Goal: Complete application form

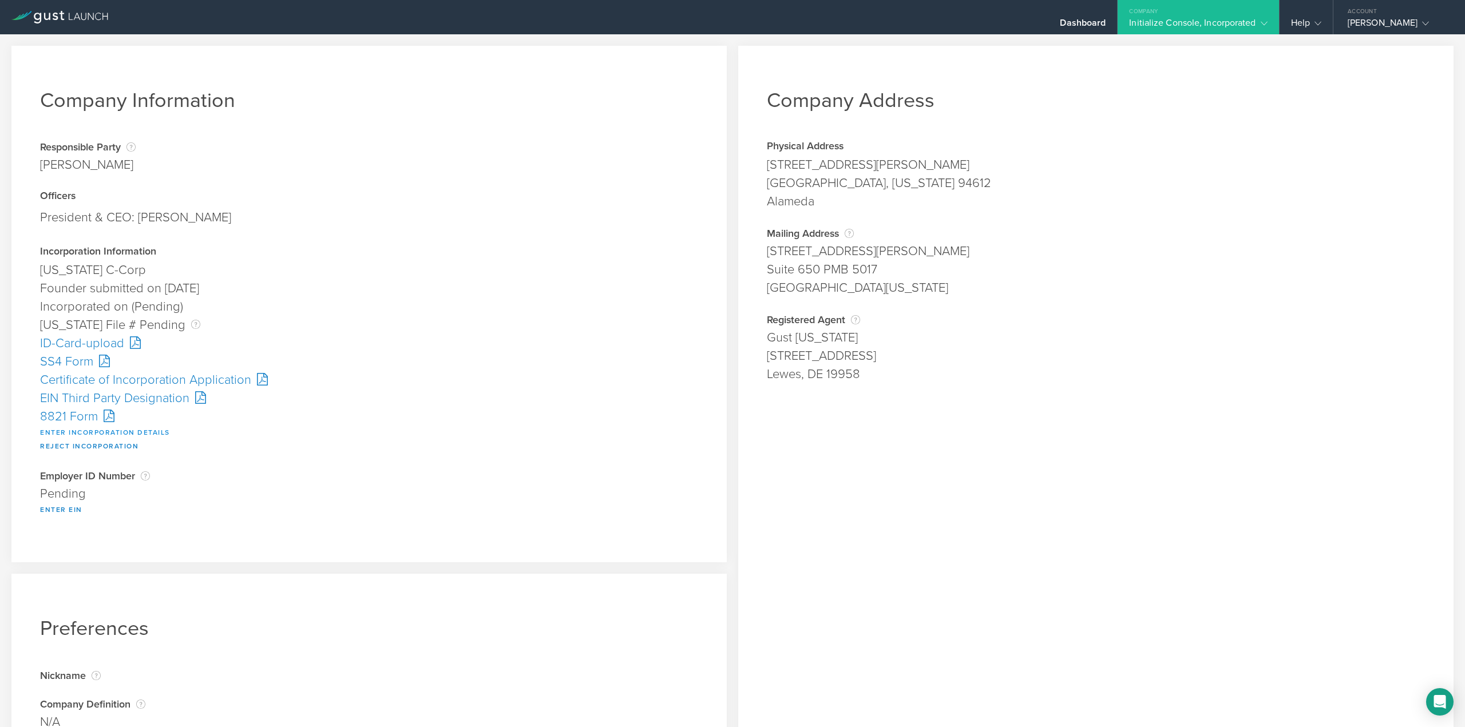
click at [112, 432] on button "Enter Incorporation Details" at bounding box center [105, 433] width 130 height 14
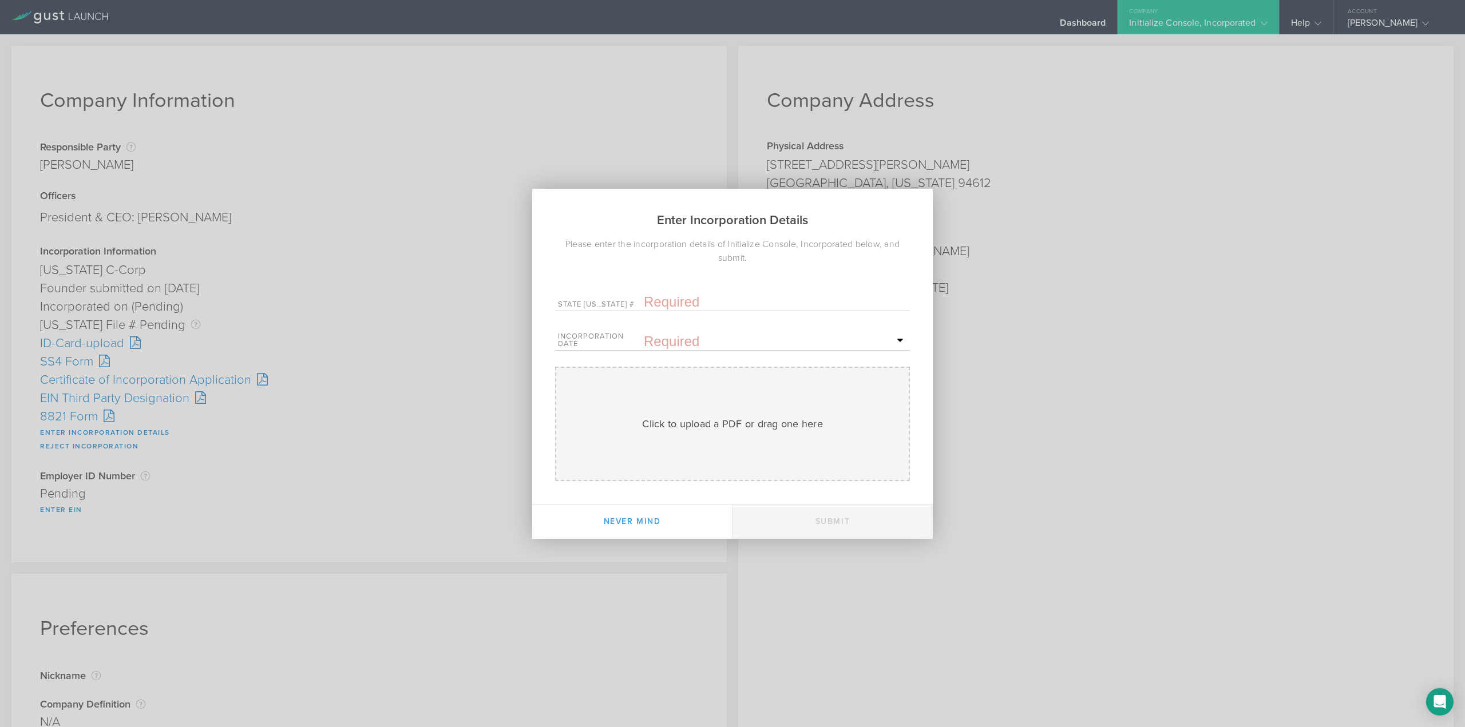
click at [661, 299] on input "text" at bounding box center [775, 302] width 263 height 17
paste input "10289645"
type input "10289645"
click at [865, 421] on span "8" at bounding box center [867, 420] width 21 height 20
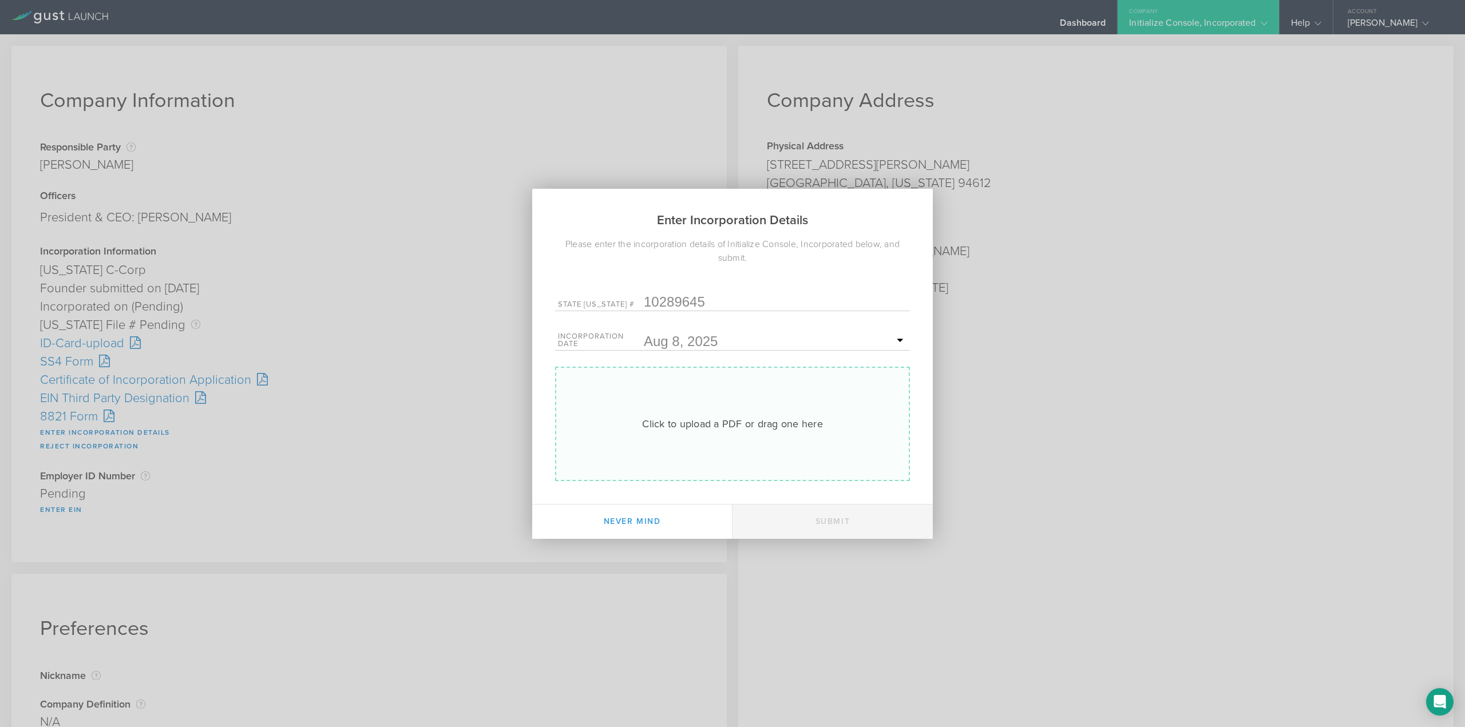
click at [722, 417] on div "Click to upload a PDF or drag one here" at bounding box center [732, 424] width 181 height 15
type input "C:\fakepath\20253618510.pdf"
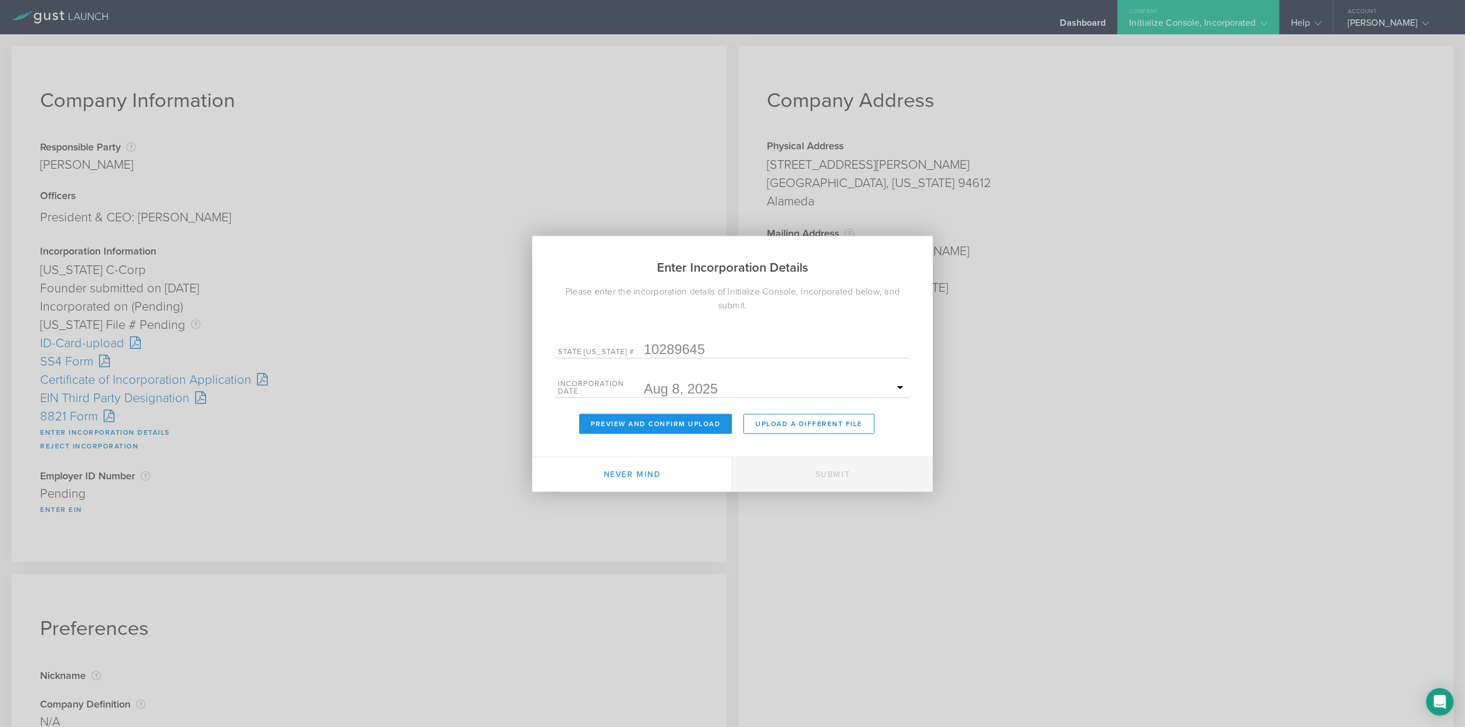
click at [673, 422] on button "Preview and Confirm Upload" at bounding box center [655, 424] width 153 height 20
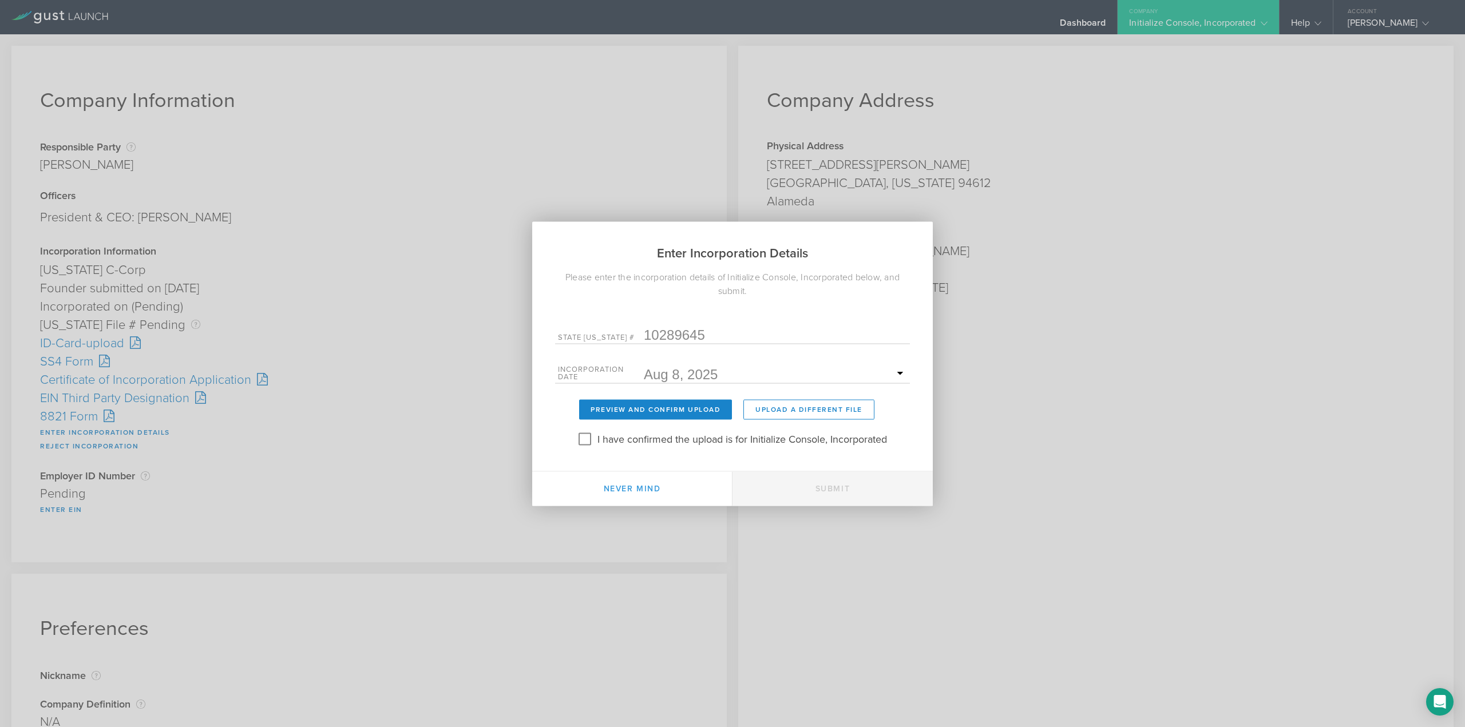
click at [597, 446] on label "I have confirmed the upload is for Initialize Console, Incorporated" at bounding box center [742, 438] width 290 height 17
click at [594, 446] on input "I have confirmed the upload is for Initialize Console, Incorporated" at bounding box center [585, 439] width 18 height 18
checkbox input "true"
click at [810, 490] on button "Submit" at bounding box center [833, 489] width 200 height 34
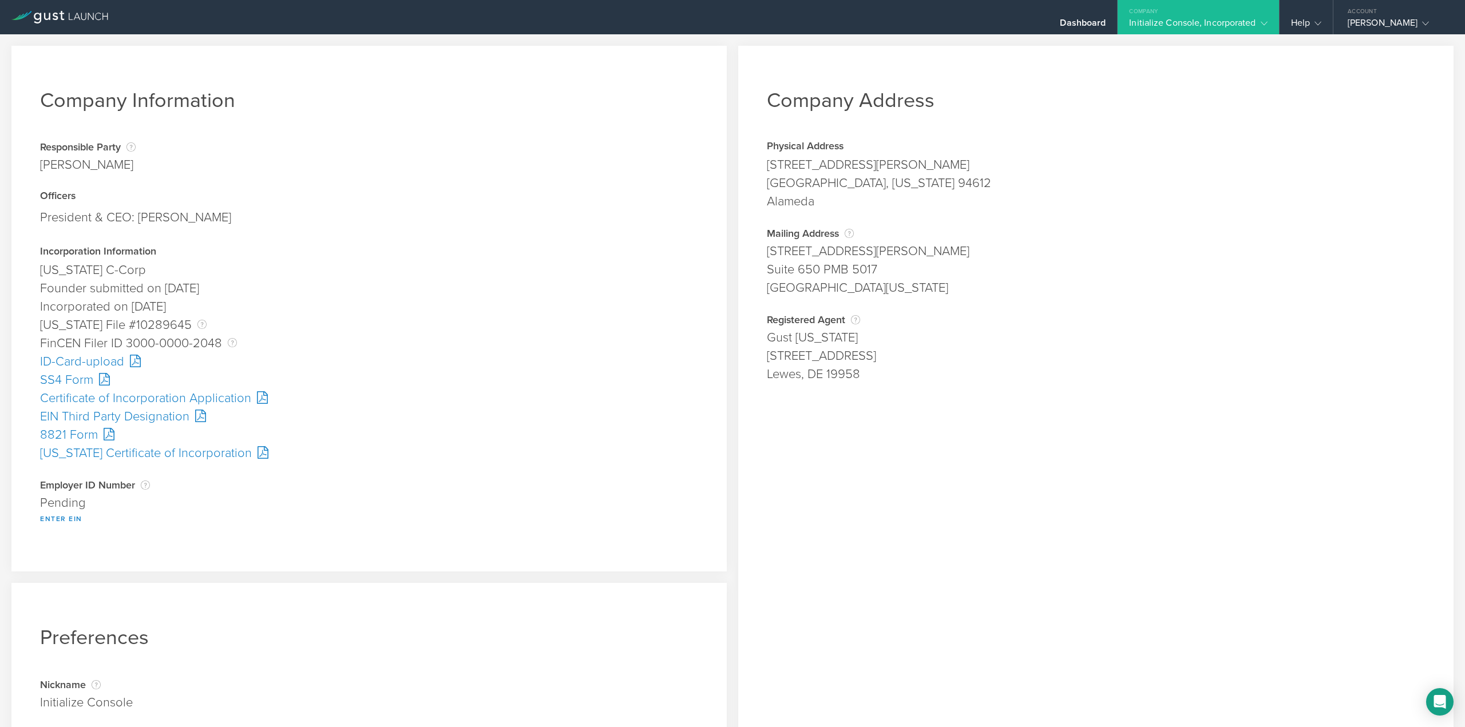
click at [66, 380] on div "SS4 Form" at bounding box center [369, 380] width 658 height 18
click at [58, 523] on button "Enter EIN" at bounding box center [61, 519] width 42 height 14
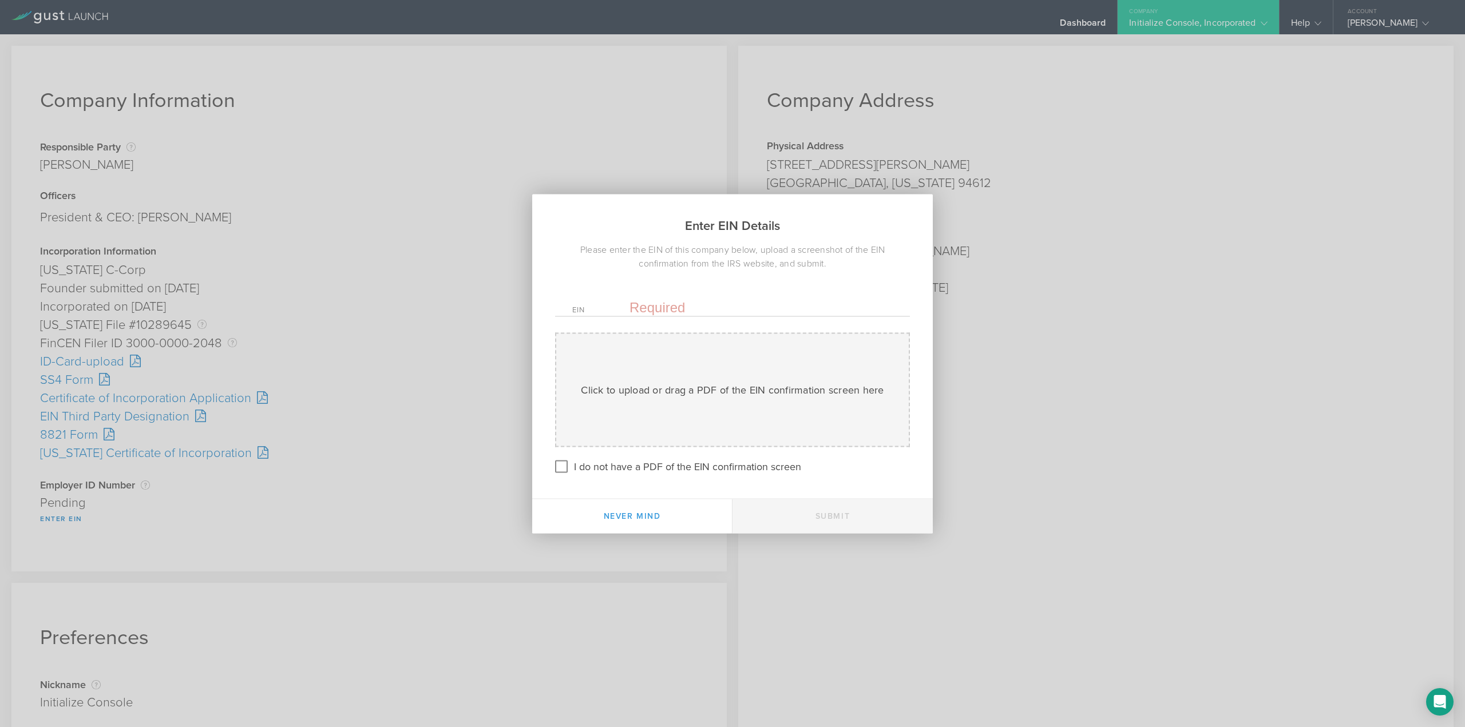
click at [662, 312] on input "text" at bounding box center [761, 307] width 263 height 17
paste input "39-3724450"
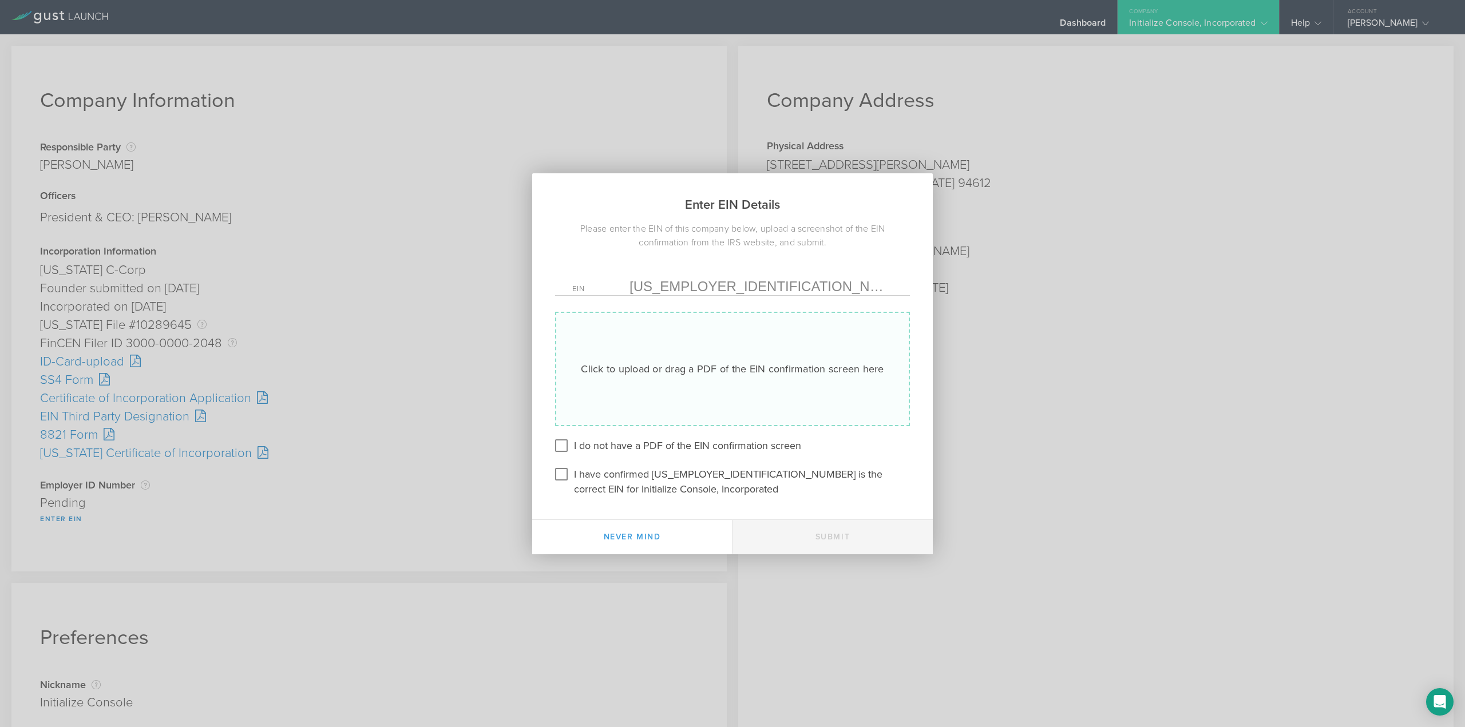
type input "39-3724450"
click at [658, 366] on div "Click to upload or drag a PDF of the EIN confirmation screen here" at bounding box center [732, 369] width 303 height 15
type input "C:\fakepath\Confirmation.pdf"
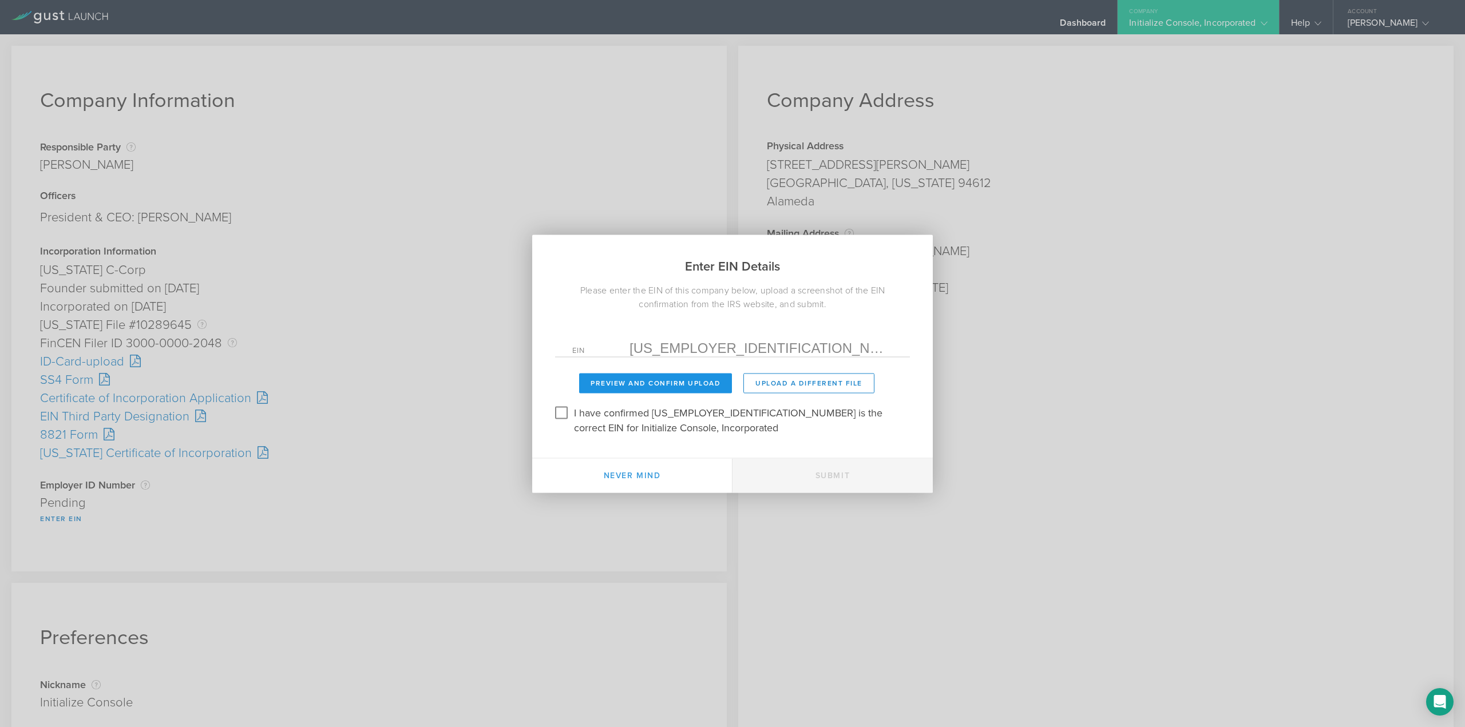
click at [643, 377] on button "Preview and Confirm Upload" at bounding box center [655, 383] width 153 height 20
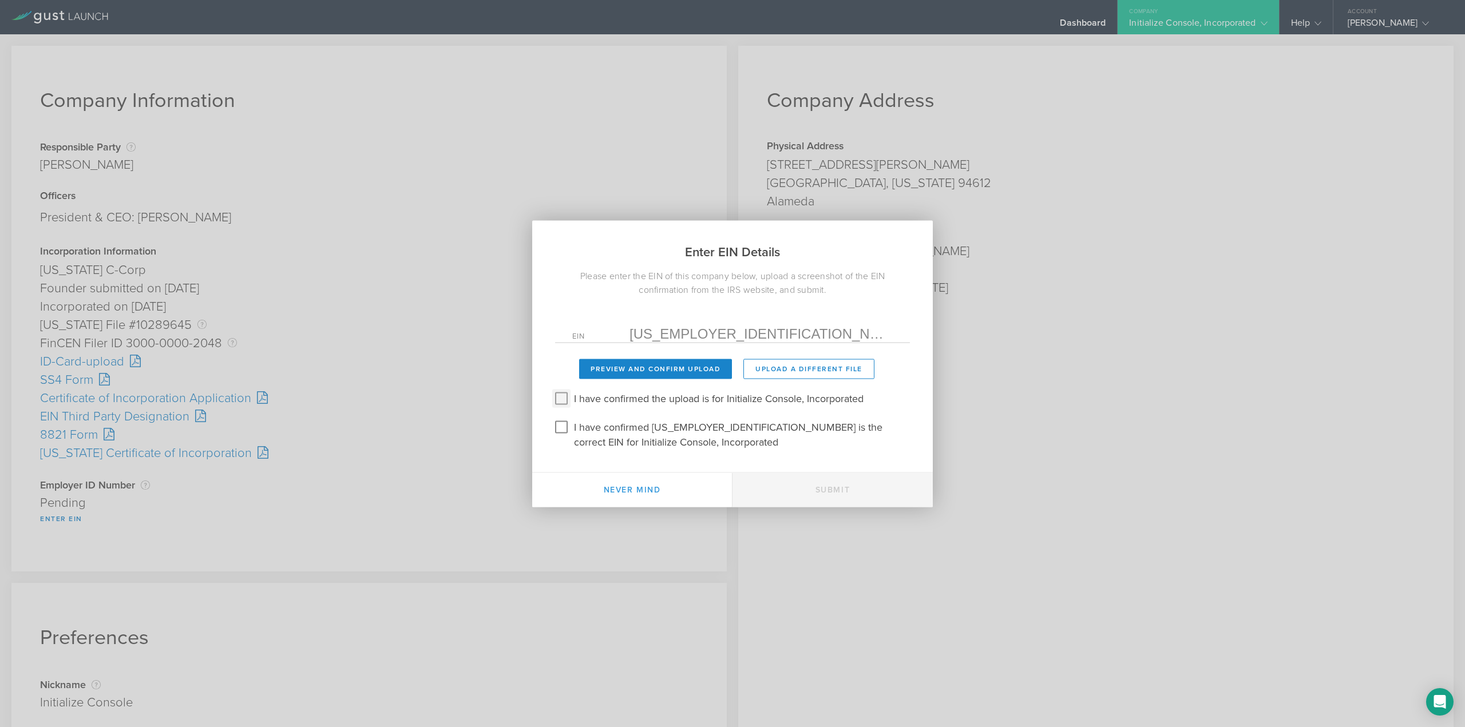
drag, startPoint x: 567, startPoint y: 398, endPoint x: 568, endPoint y: 409, distance: 10.4
click at [567, 398] on input "I have confirmed the upload is for Initialize Console, Incorporated" at bounding box center [561, 398] width 18 height 18
checkbox input "true"
click at [567, 423] on input "I have confirmed 39-3724450 is the correct EIN for Initialize Console, Incorpor…" at bounding box center [561, 427] width 18 height 18
checkbox input "true"
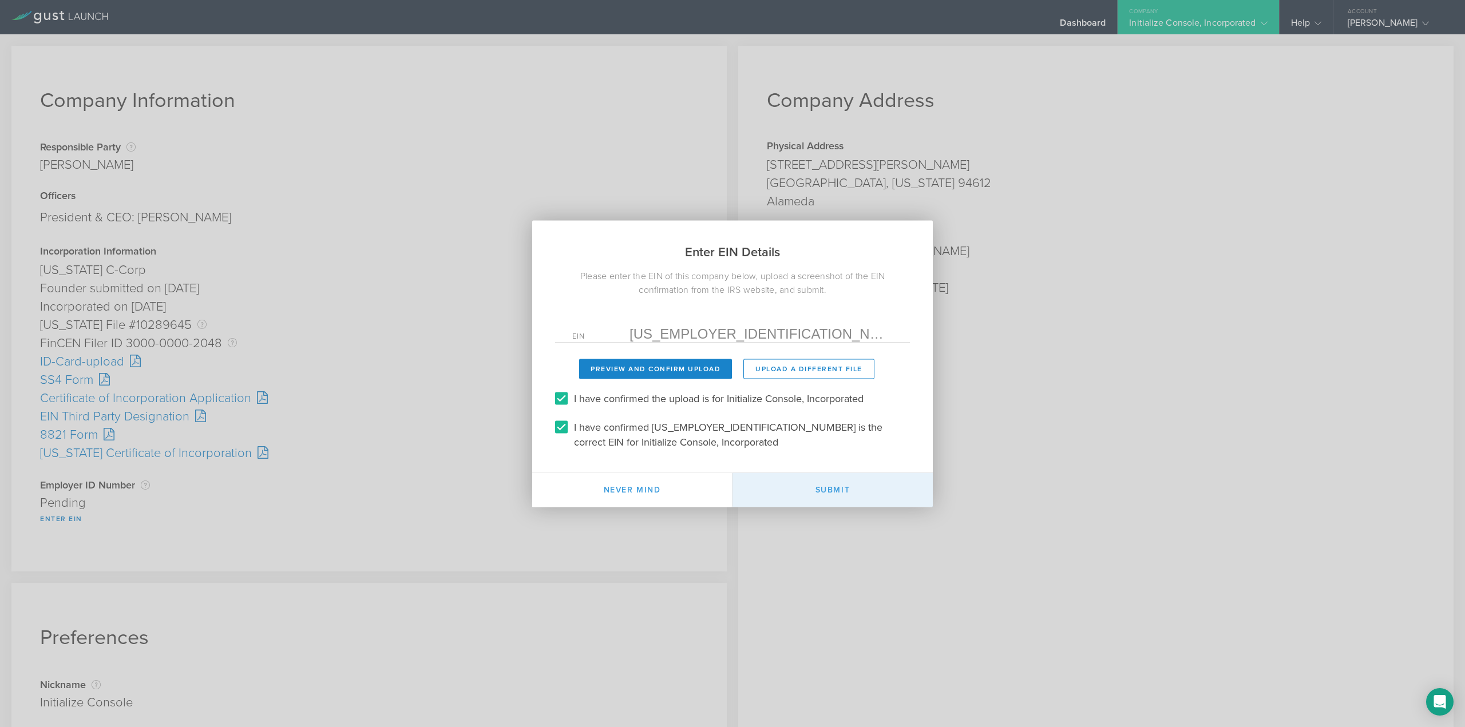
click at [828, 488] on button "Submit" at bounding box center [833, 490] width 200 height 34
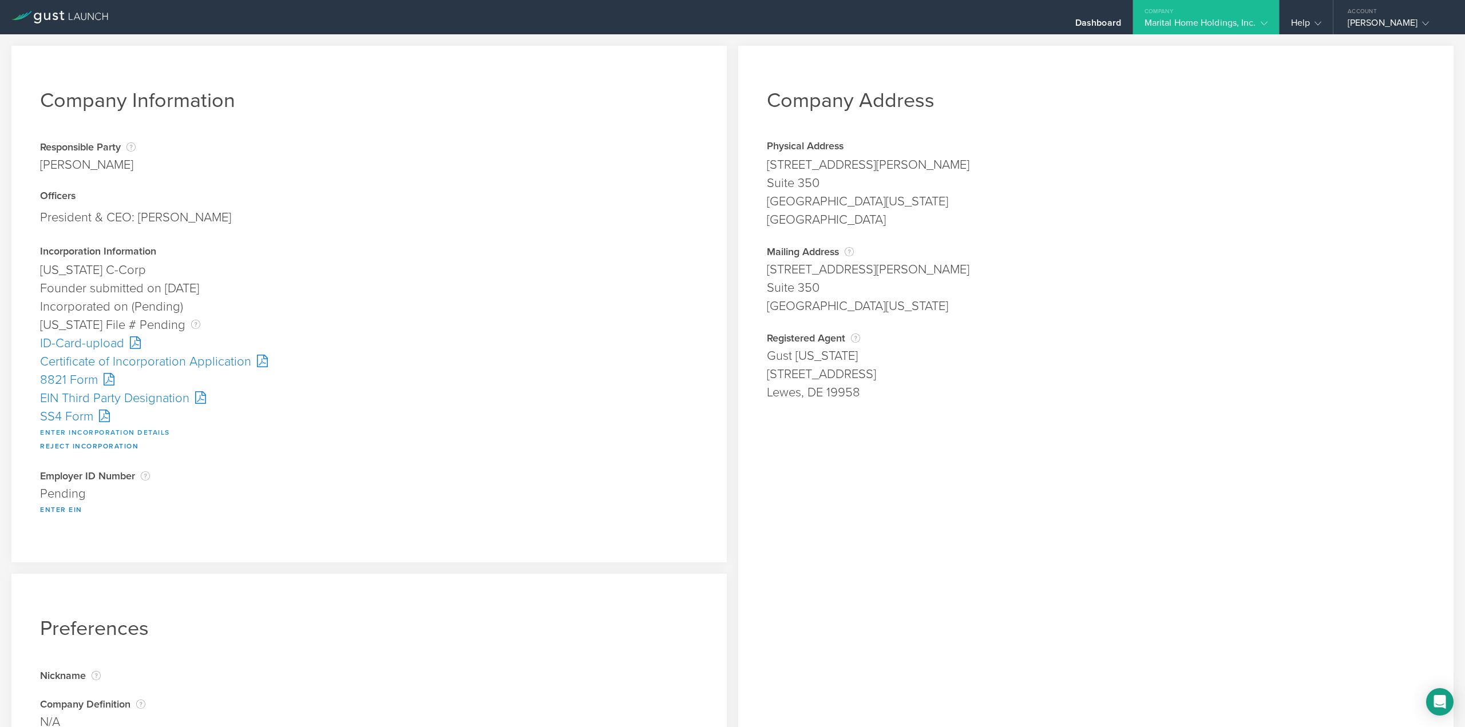
click at [104, 429] on button "Enter Incorporation Details" at bounding box center [105, 433] width 130 height 14
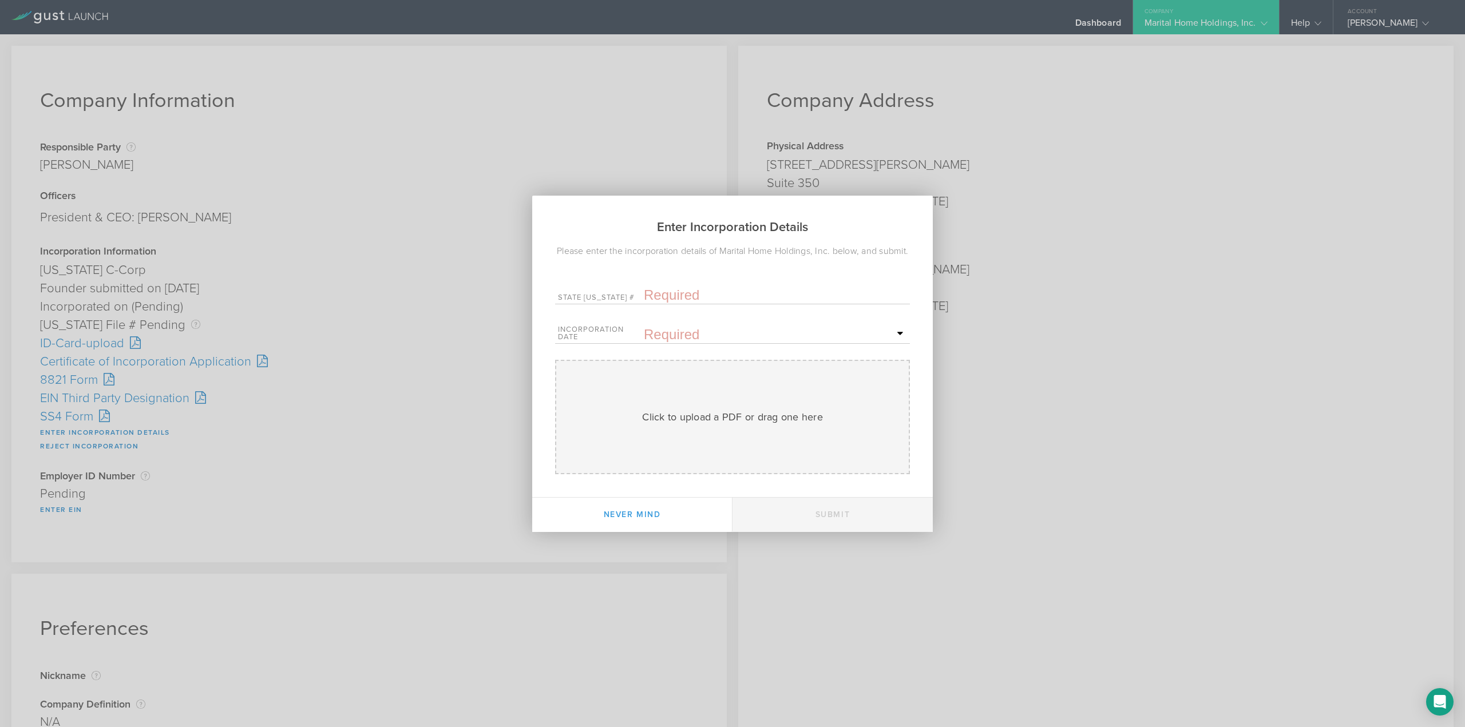
click at [675, 312] on form "State ID # Incorporation Date Mon Tue Wed Thu Fri Sat Sun Preview and Confirm U…" at bounding box center [732, 377] width 355 height 193
click at [675, 304] on input "text" at bounding box center [775, 295] width 263 height 17
paste input "10289692"
type input "10289692"
click at [665, 335] on input "text" at bounding box center [775, 334] width 263 height 17
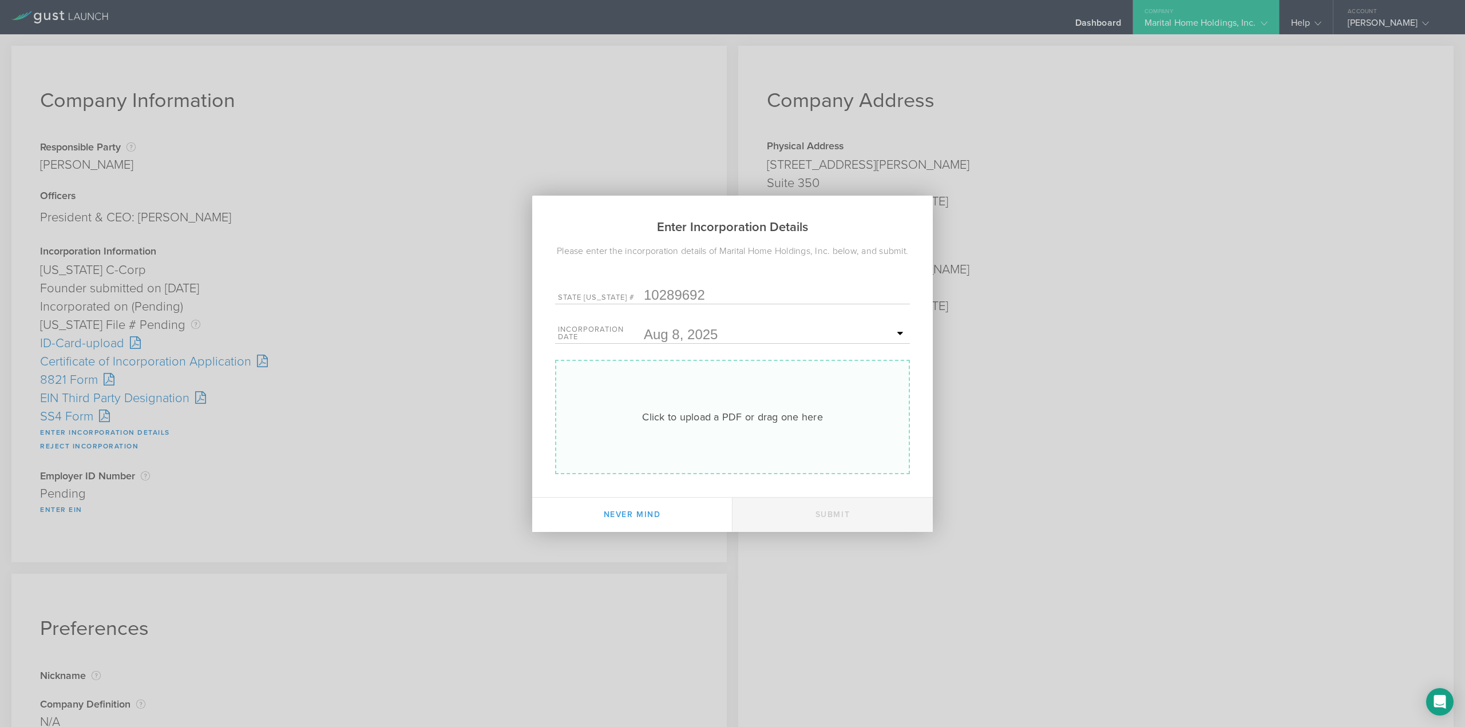
click at [721, 425] on div "Click to upload a PDF or drag one here" at bounding box center [732, 417] width 181 height 15
type input "C:\fakepath\20253618898.pdf"
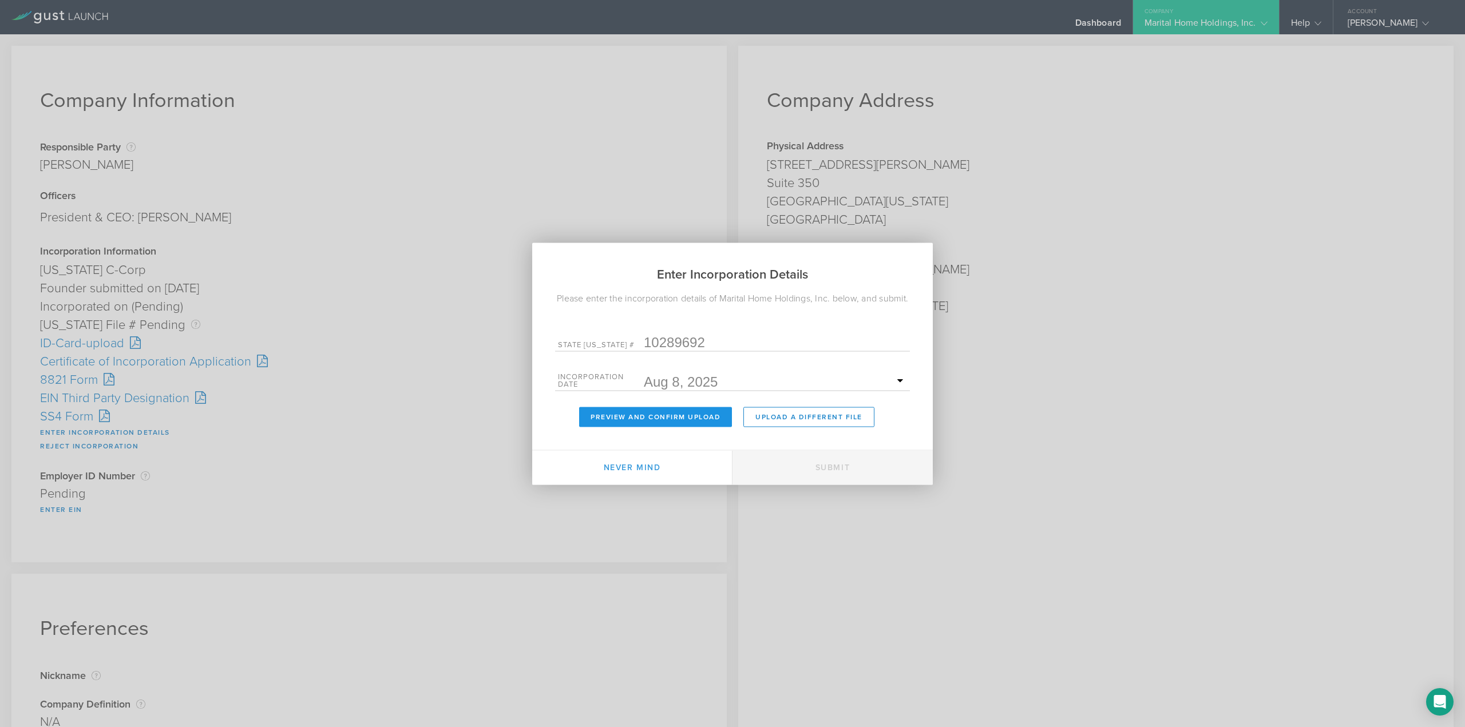
click at [647, 427] on button "Preview and Confirm Upload" at bounding box center [655, 417] width 153 height 20
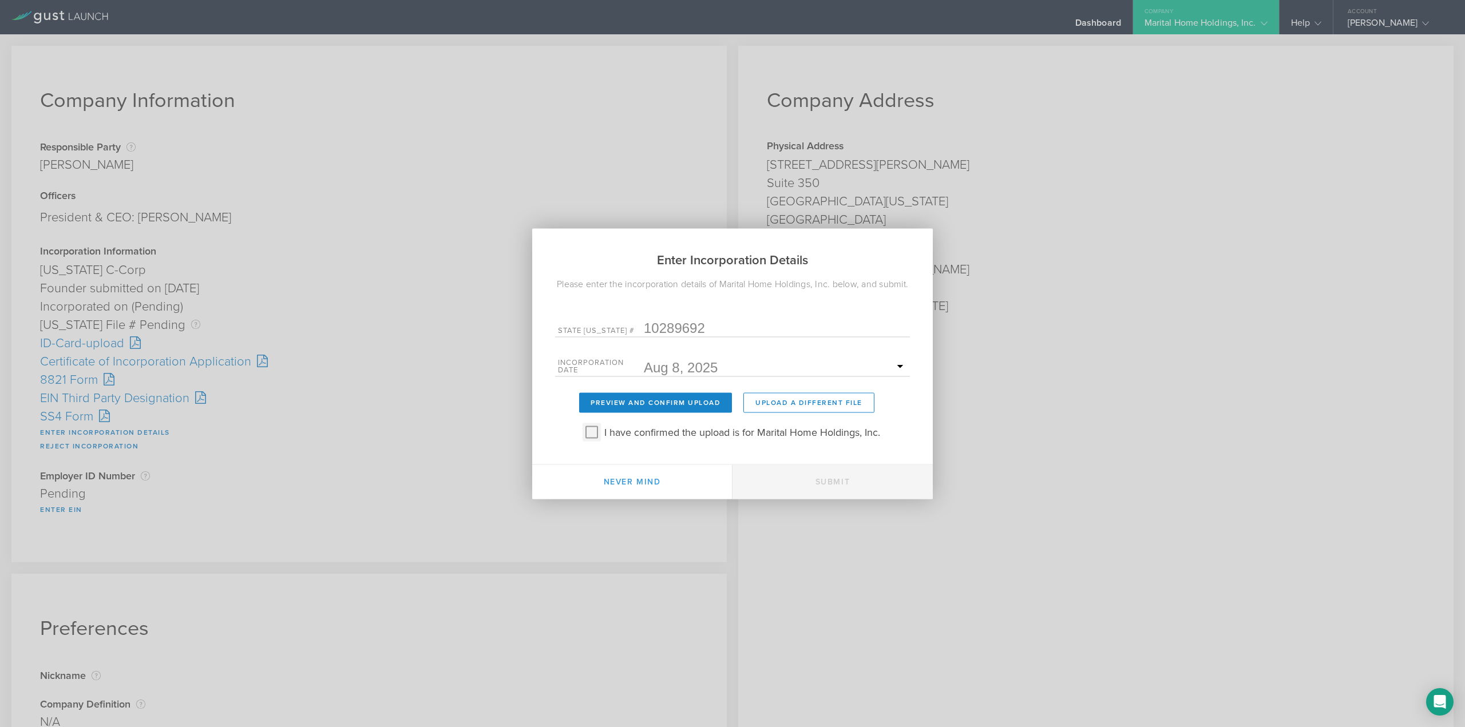
drag, startPoint x: 588, startPoint y: 438, endPoint x: 596, endPoint y: 449, distance: 13.2
click at [588, 438] on input "I have confirmed the upload is for Marital Home Holdings, Inc." at bounding box center [592, 432] width 18 height 18
checkbox input "true"
click at [846, 490] on button "Submit" at bounding box center [833, 482] width 200 height 34
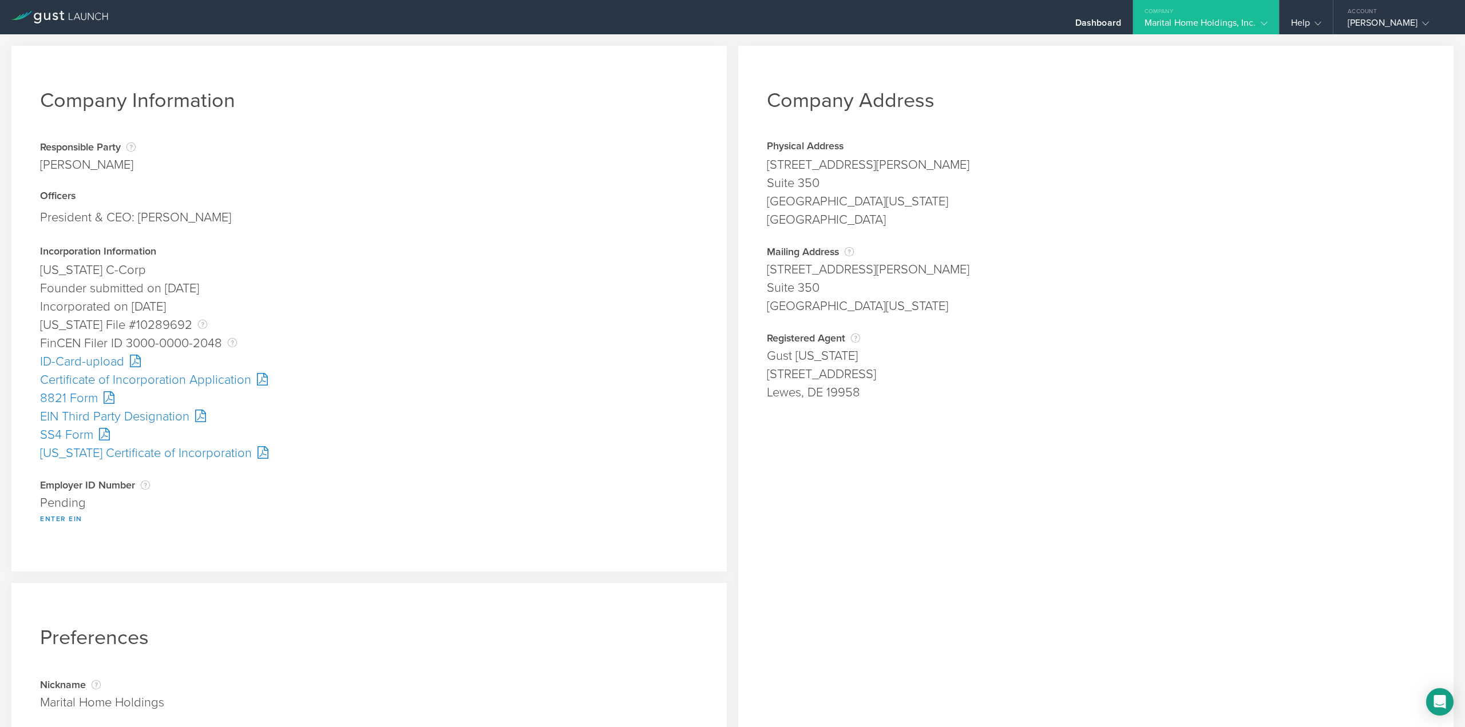
click at [57, 430] on div "SS4 Form" at bounding box center [369, 435] width 658 height 18
click at [61, 522] on button "Enter EIN" at bounding box center [61, 519] width 42 height 14
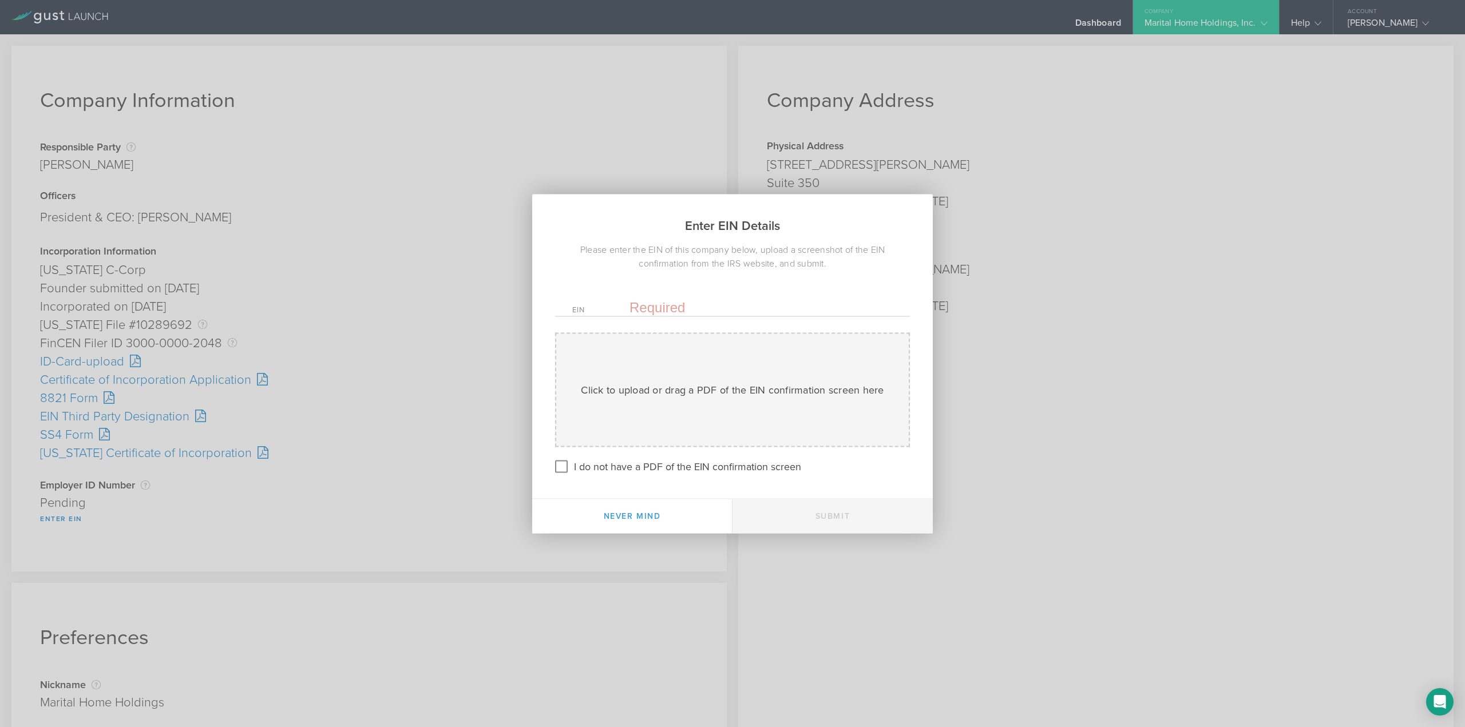
click at [686, 303] on input "text" at bounding box center [761, 307] width 263 height 17
paste input "39-3724729"
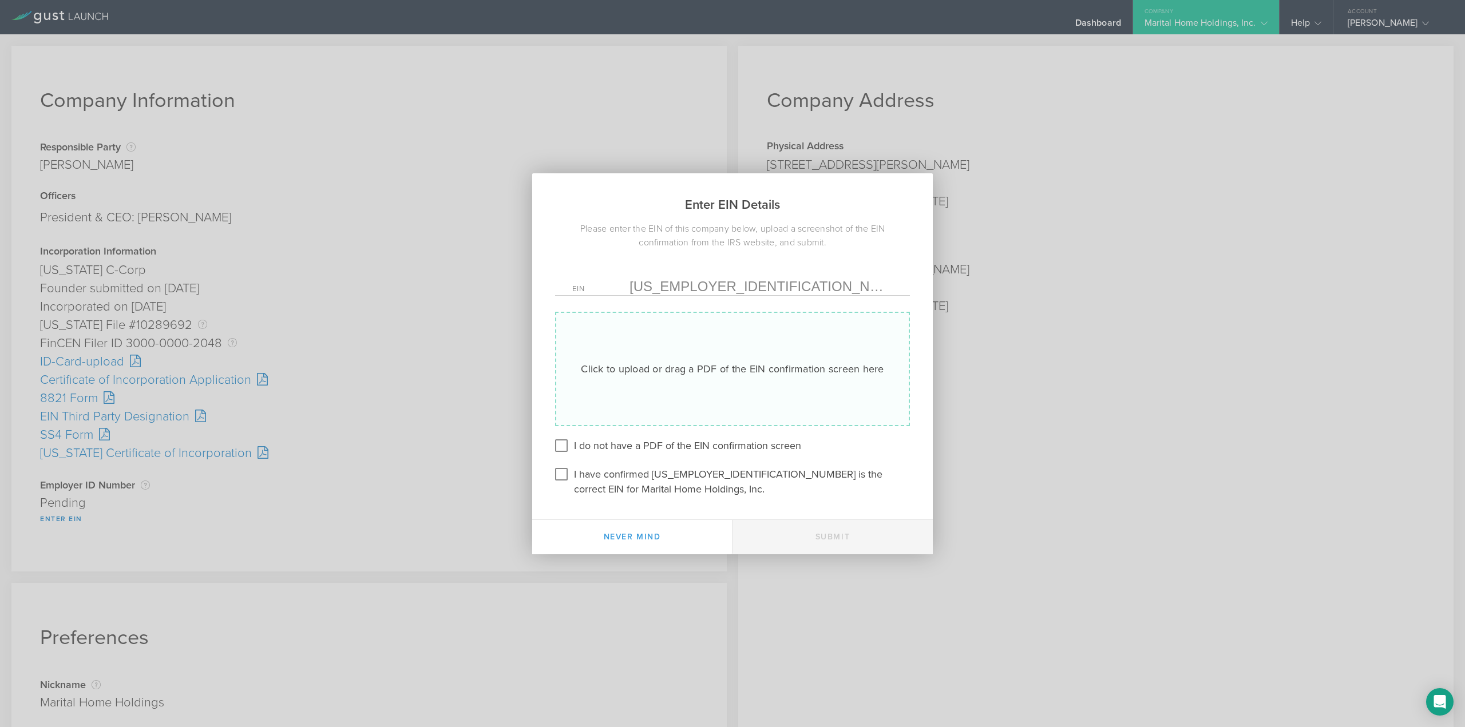
type input "39-3724729"
click at [658, 371] on div "Click to upload or drag a PDF of the EIN confirmation screen here" at bounding box center [732, 369] width 303 height 15
type input "C:\fakepath\Confirmation.pdf"
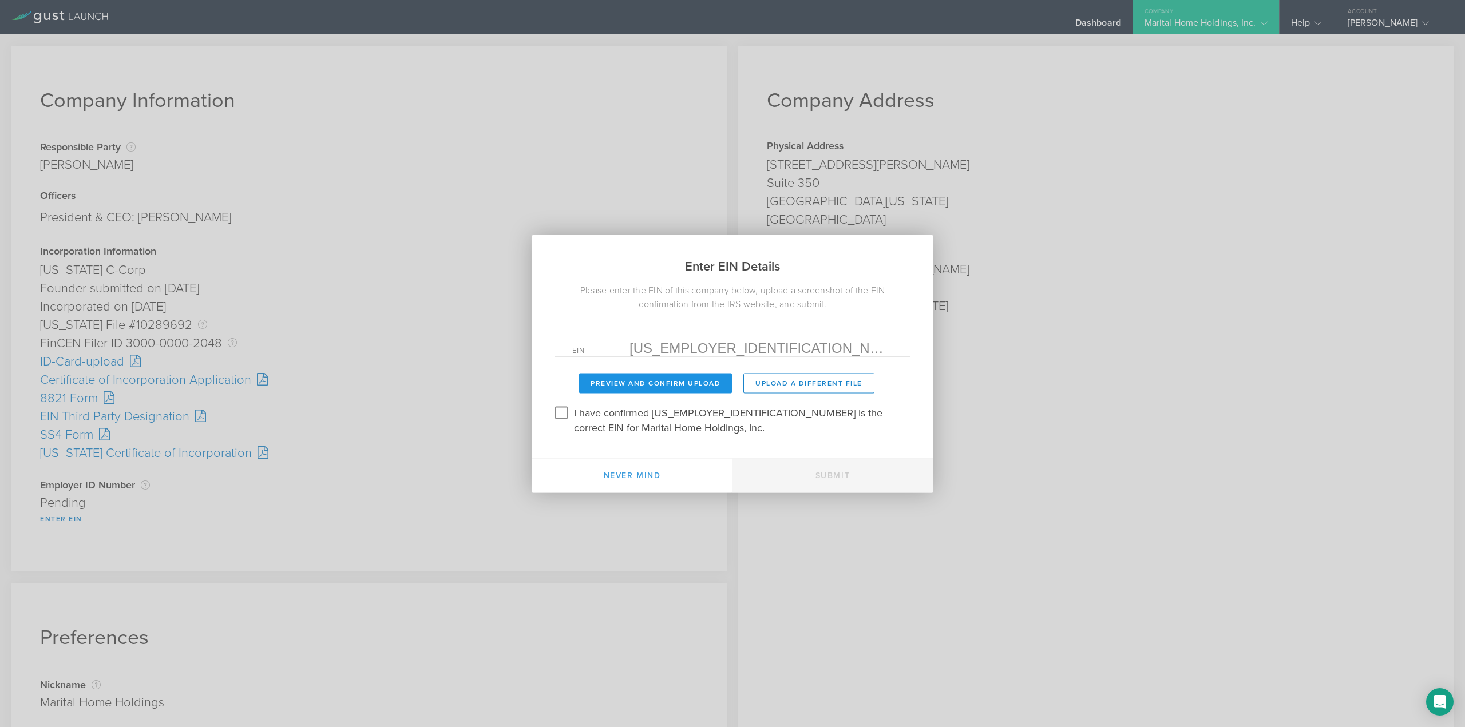
click at [680, 384] on button "Preview and Confirm Upload" at bounding box center [655, 383] width 153 height 20
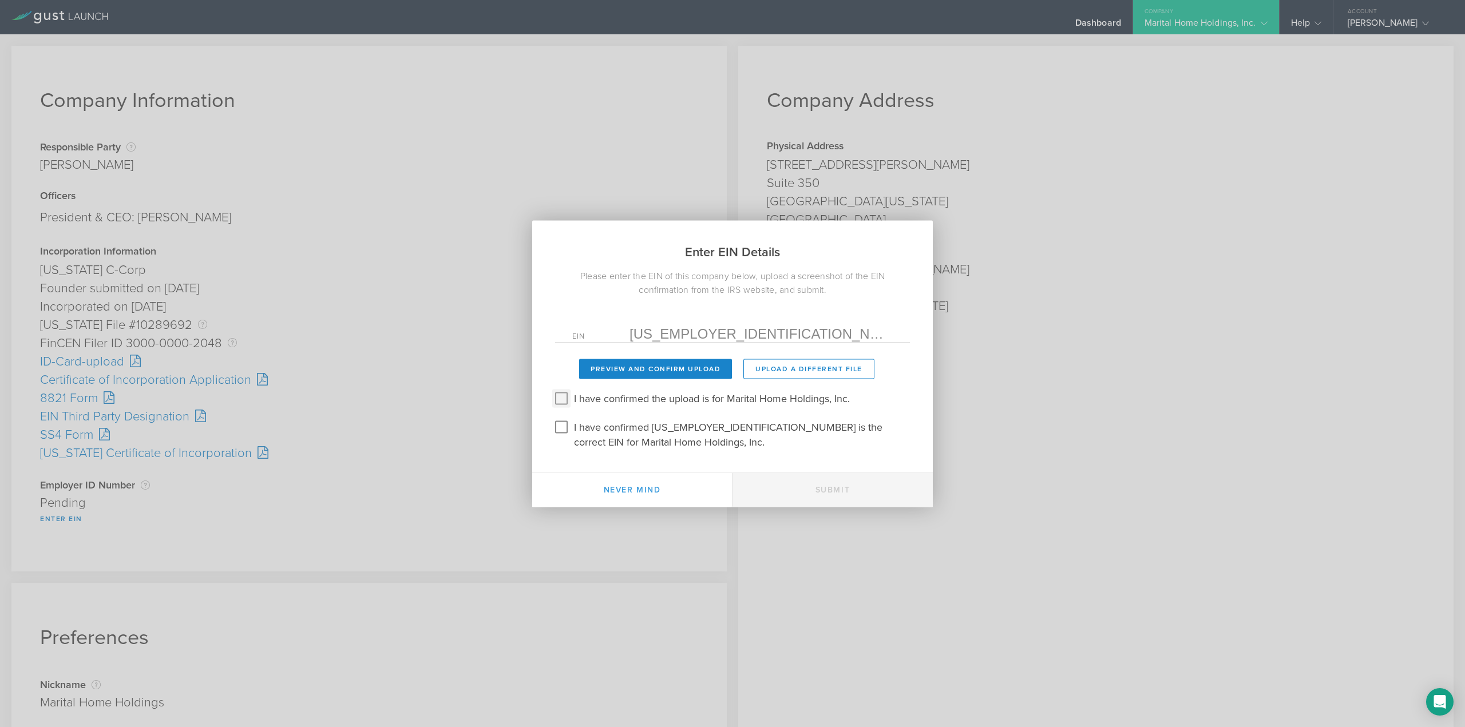
drag, startPoint x: 563, startPoint y: 398, endPoint x: 564, endPoint y: 414, distance: 15.5
click at [563, 398] on input "I have confirmed the upload is for Marital Home Holdings, Inc." at bounding box center [561, 398] width 18 height 18
checkbox input "true"
click at [566, 423] on input "I have confirmed 39-3724729 is the correct EIN for Marital Home Holdings, Inc." at bounding box center [561, 427] width 18 height 18
checkbox input "true"
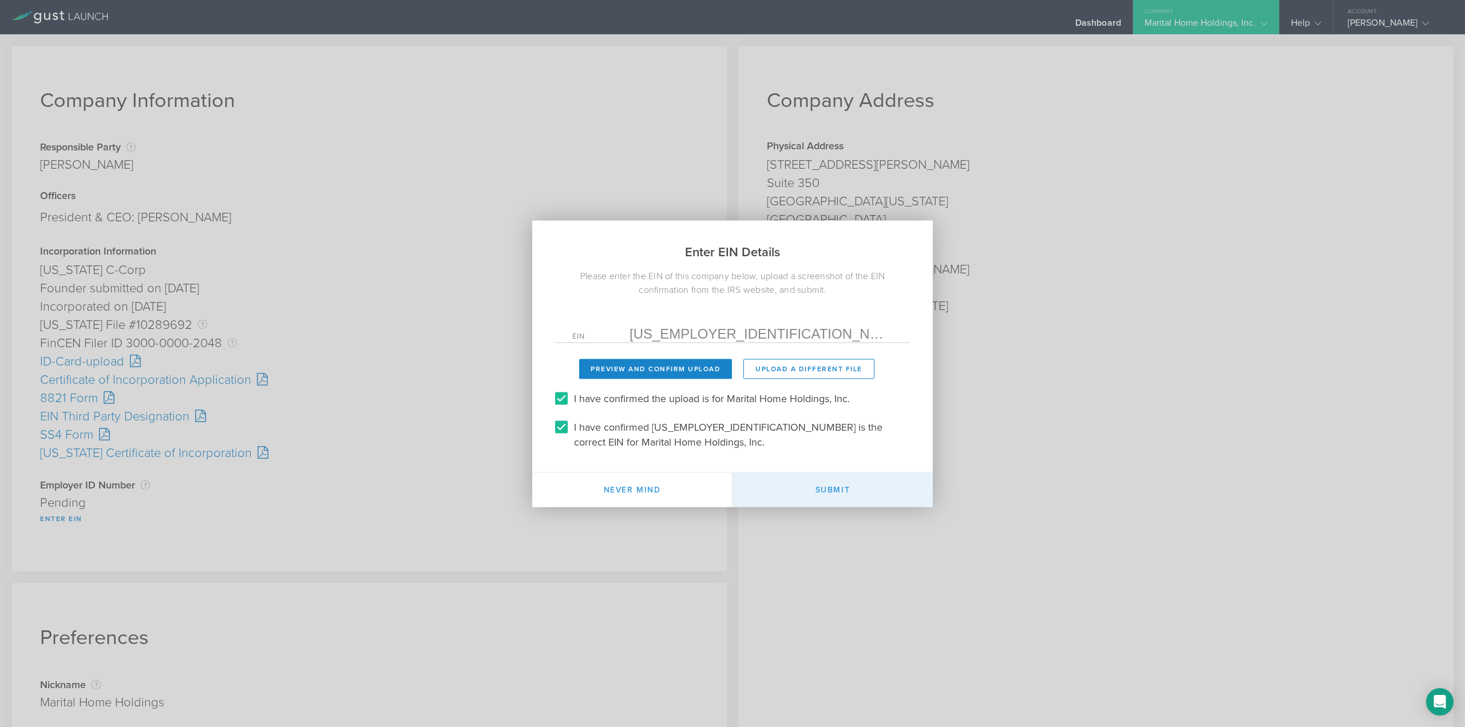
click at [811, 488] on button "Submit" at bounding box center [833, 490] width 200 height 34
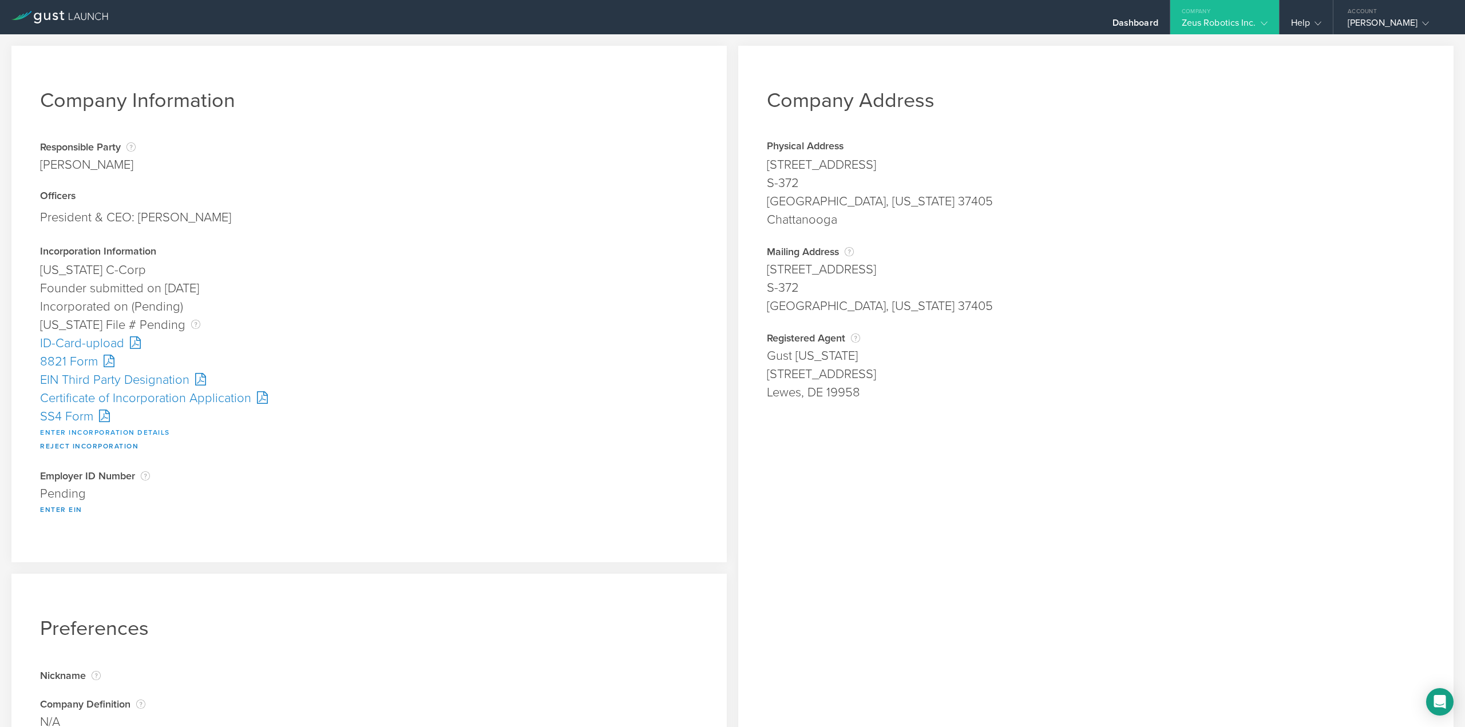
click at [115, 432] on button "Enter Incorporation Details" at bounding box center [105, 433] width 130 height 14
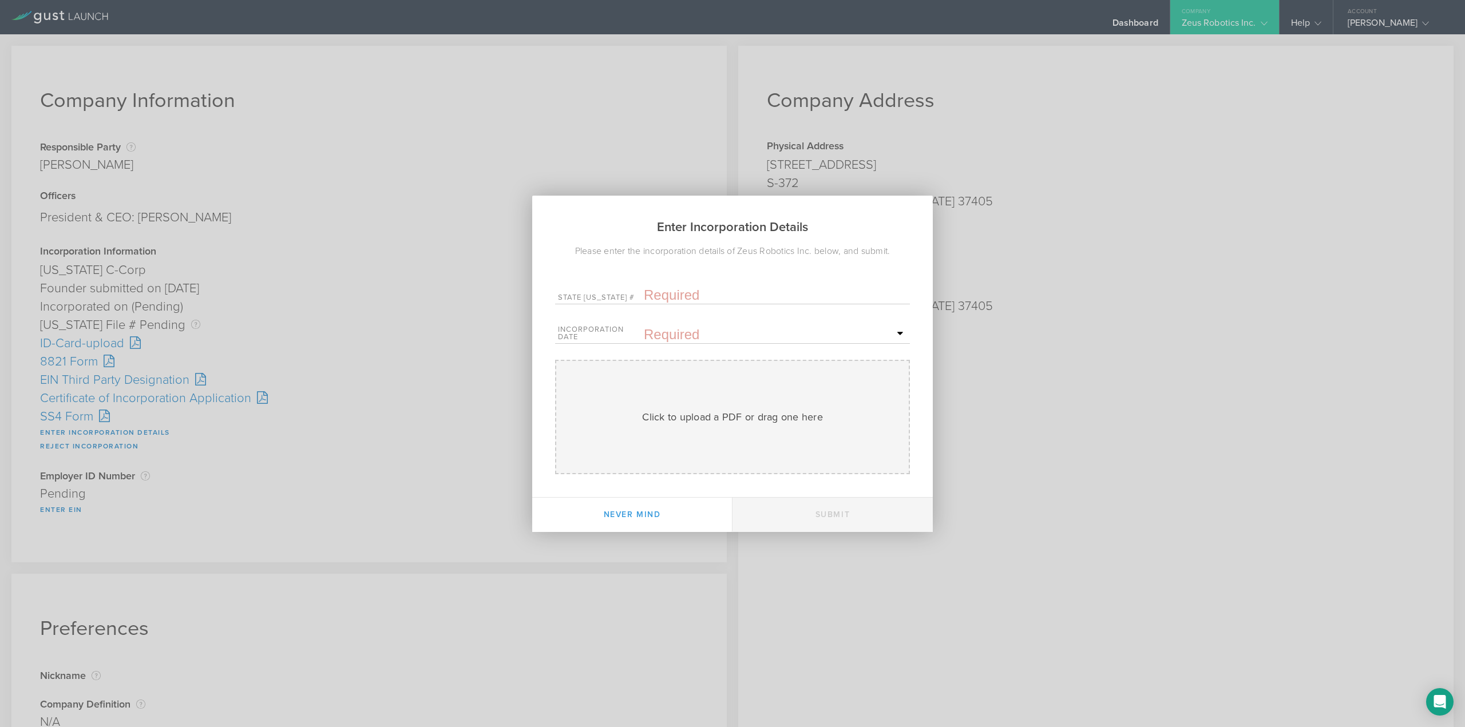
click at [662, 288] on input "text" at bounding box center [775, 295] width 263 height 17
paste input "10290955"
type input "10290955"
click at [792, 435] on span "11" at bounding box center [785, 433] width 21 height 20
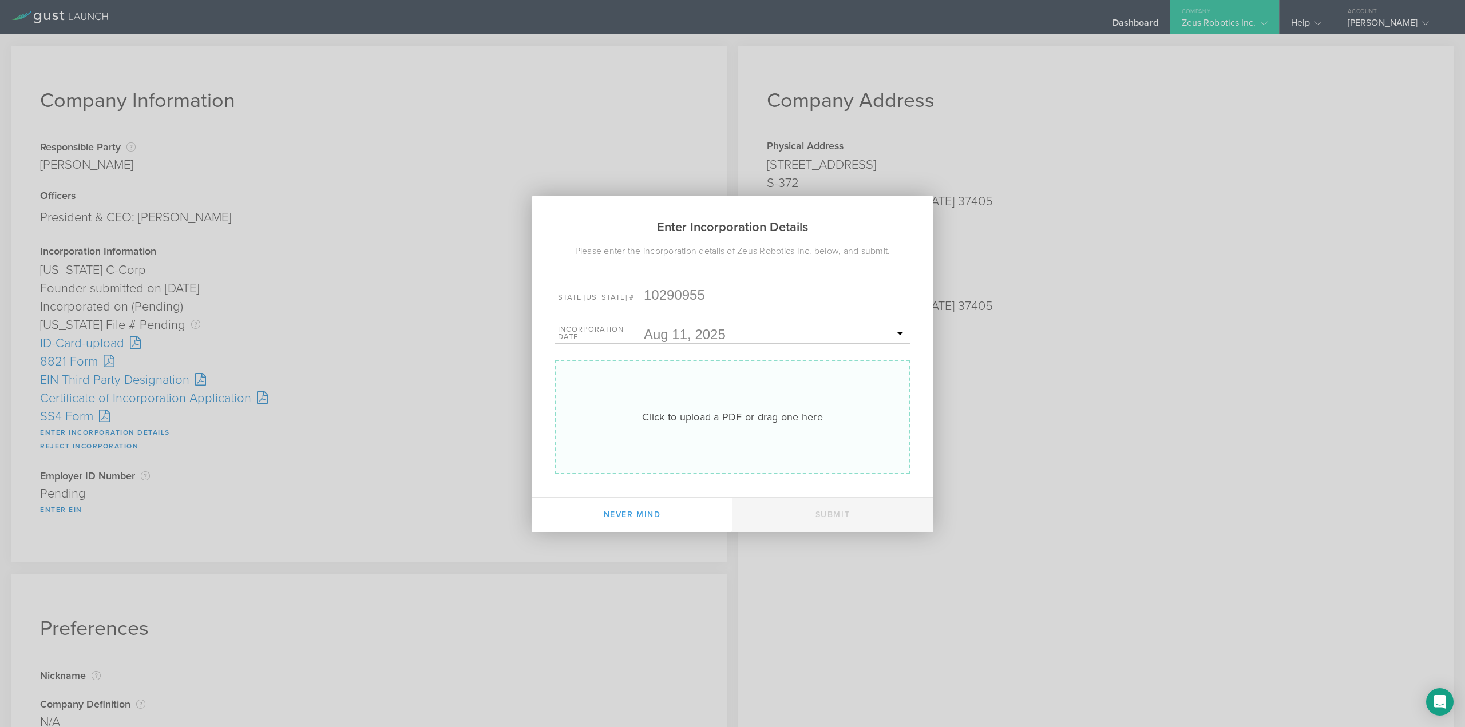
click at [595, 389] on div "Click to upload a PDF or drag one here Uploading" at bounding box center [732, 417] width 355 height 114
type input "C:\fakepath\20253630348.pdf"
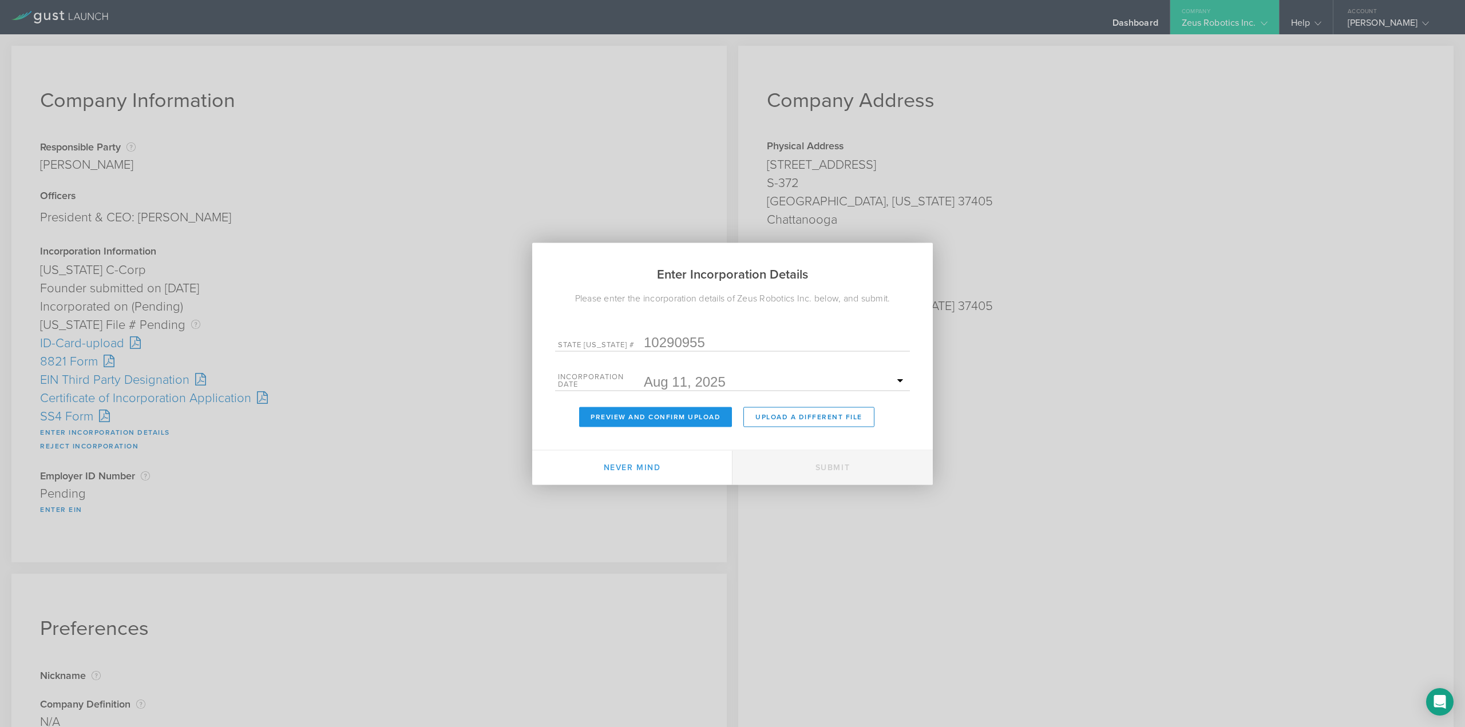
click at [596, 416] on button "Preview and Confirm Upload" at bounding box center [655, 417] width 153 height 20
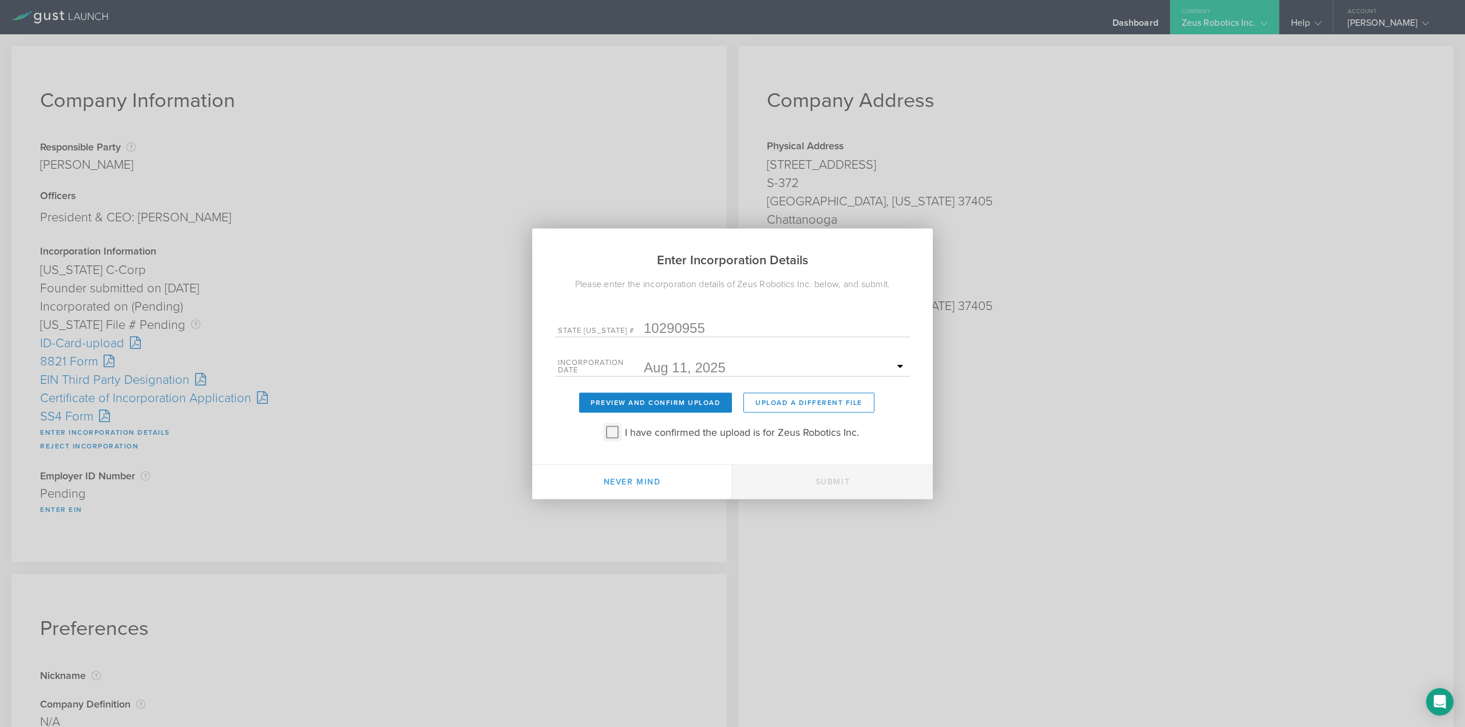
click at [609, 432] on input "I have confirmed the upload is for Zeus Robotics Inc." at bounding box center [612, 432] width 18 height 18
checkbox input "true"
click at [819, 479] on button "Submit" at bounding box center [833, 482] width 200 height 34
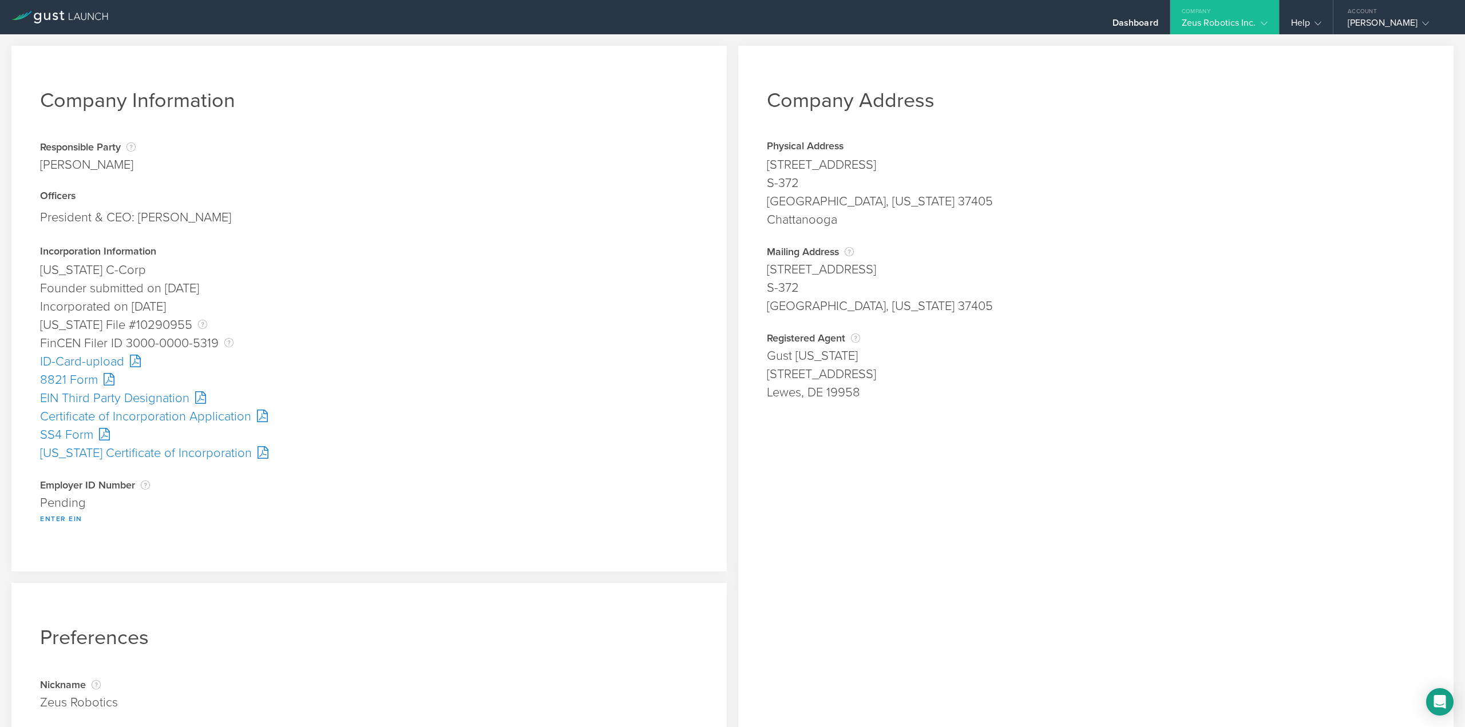
click at [70, 433] on div "SS4 Form" at bounding box center [369, 435] width 658 height 18
click at [61, 519] on button "Enter EIN" at bounding box center [61, 519] width 42 height 14
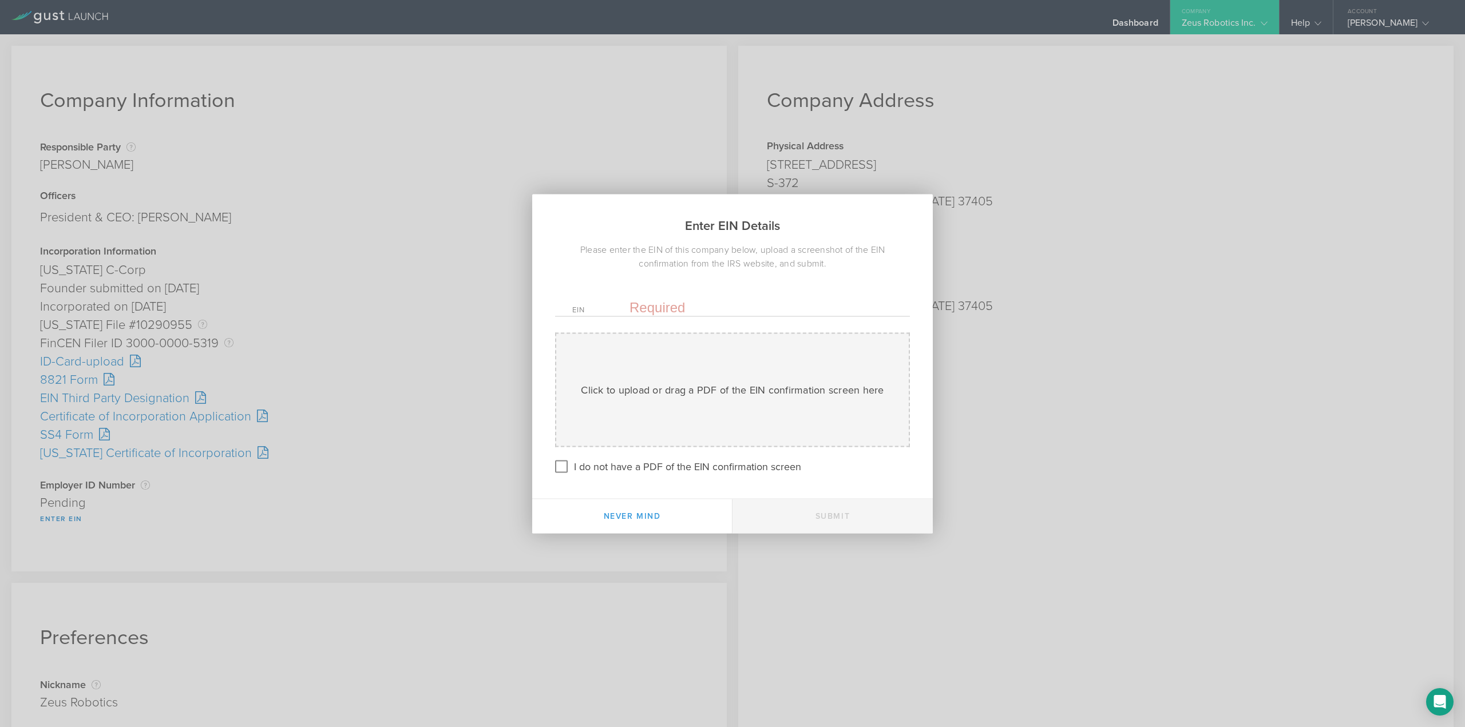
click at [658, 314] on input "text" at bounding box center [761, 307] width 263 height 17
paste input "[US_EMPLOYER_IDENTIFICATION_NUMBER]"
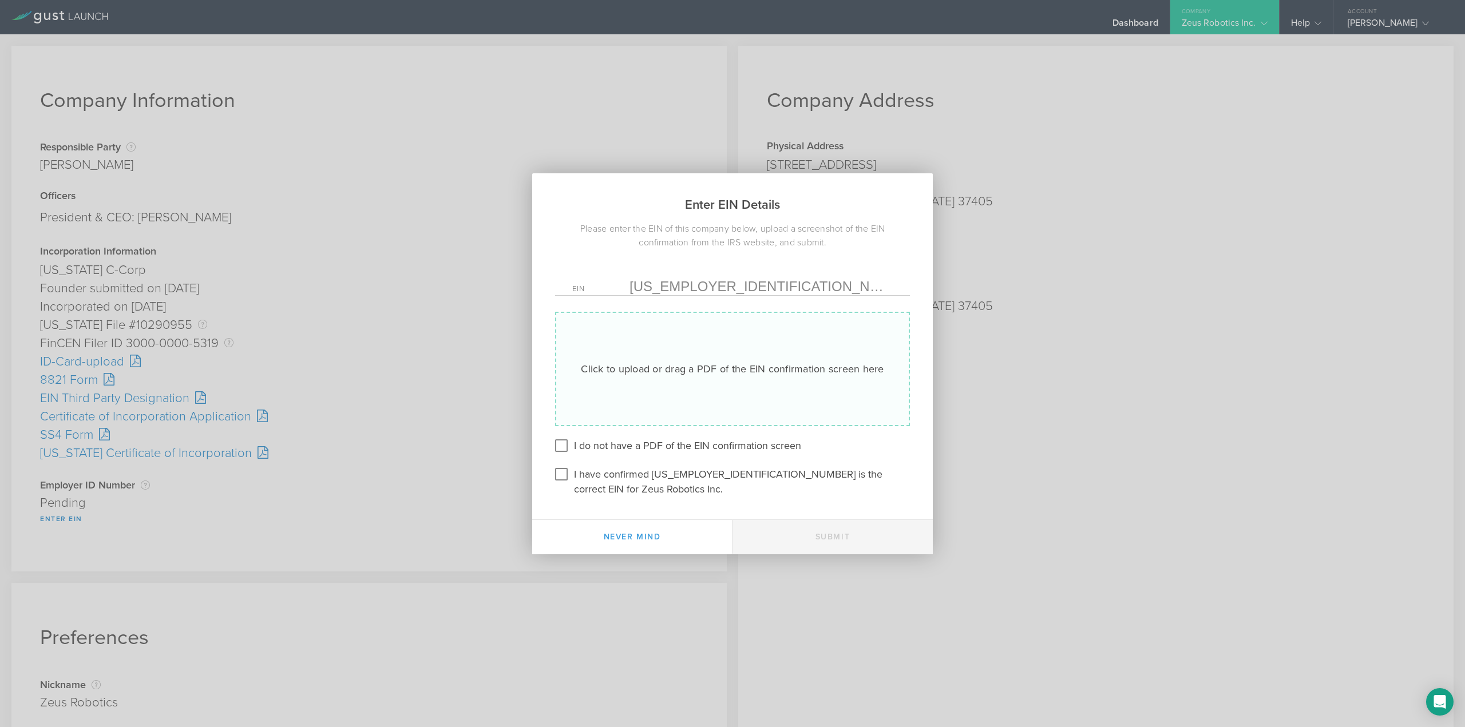
type input "[US_EMPLOYER_IDENTIFICATION_NUMBER]"
click at [657, 392] on div "Click to upload or drag a PDF of the EIN confirmation screen here Uploading" at bounding box center [732, 369] width 355 height 114
type input "C:\fakepath\Confirmation.pdf"
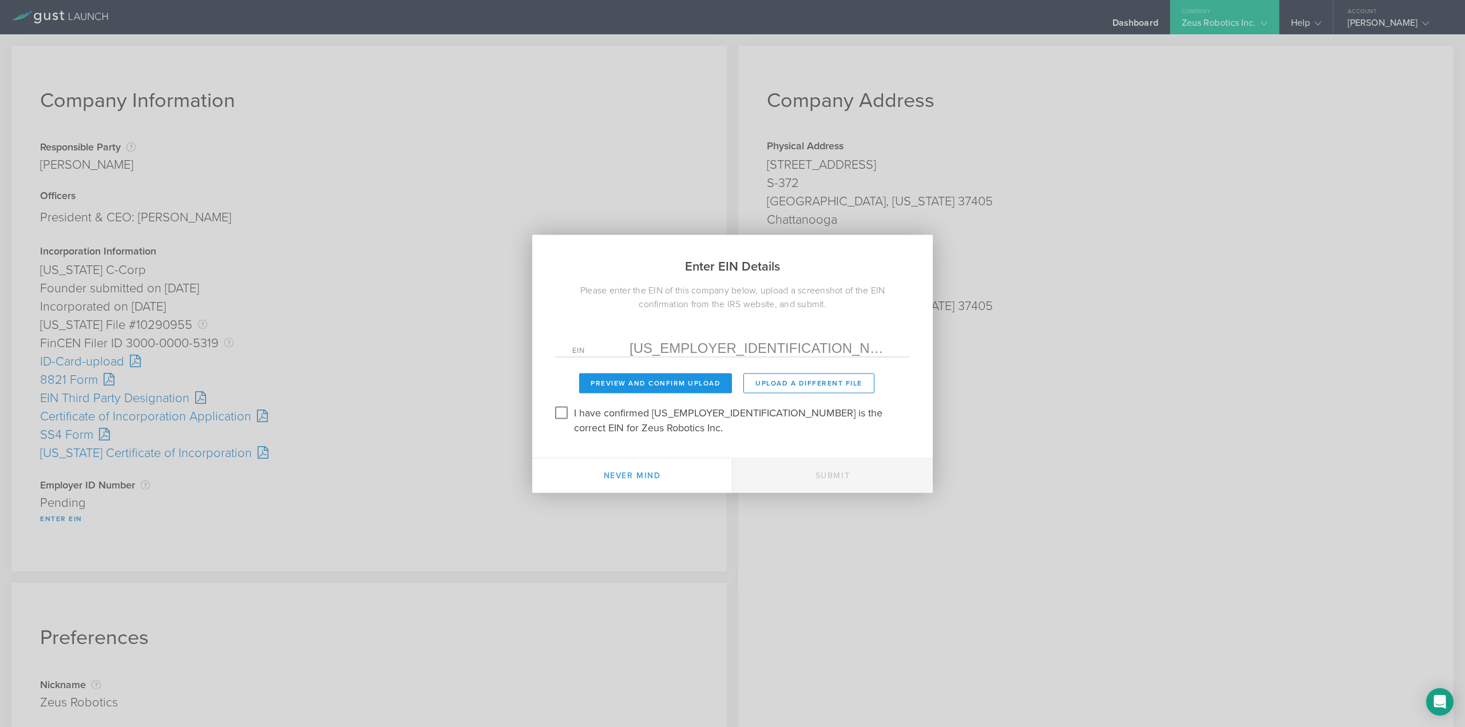
click at [594, 387] on button "Preview and Confirm Upload" at bounding box center [655, 383] width 153 height 20
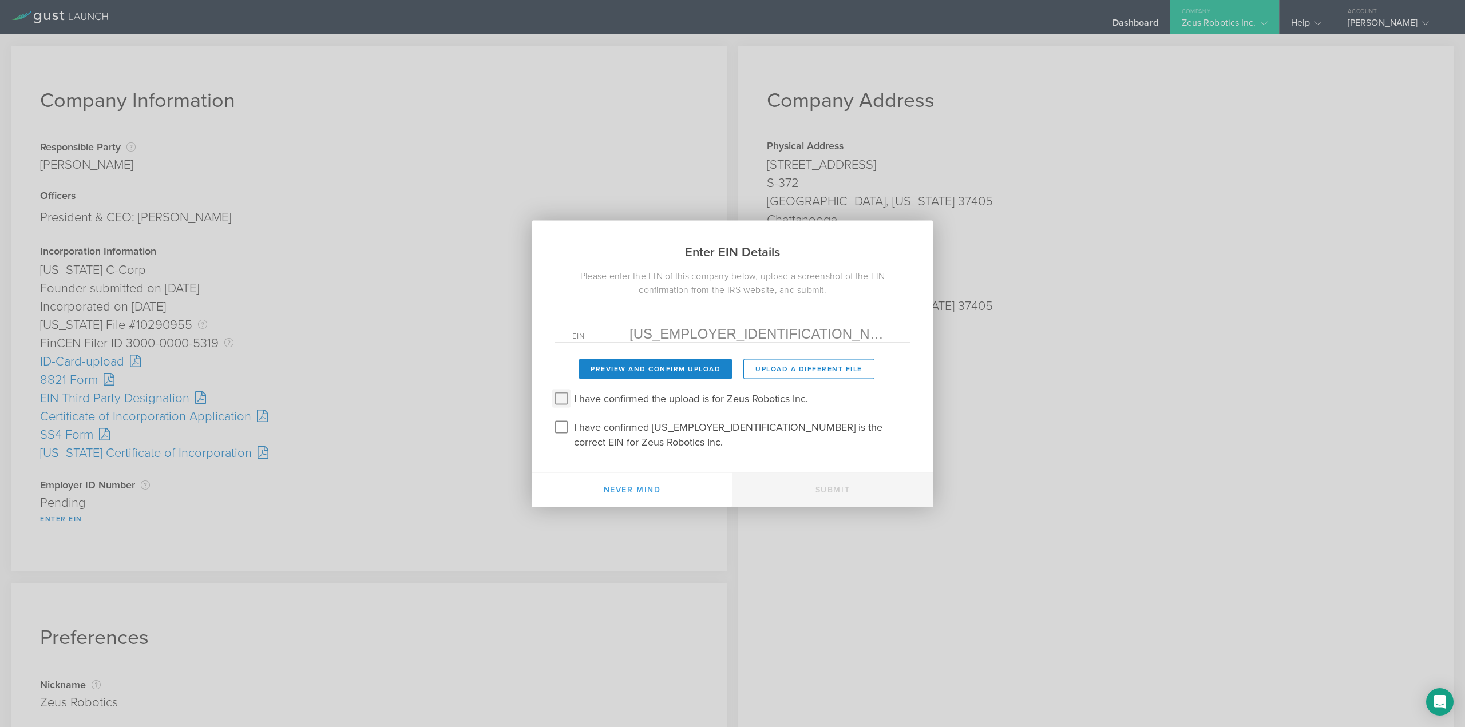
click at [558, 407] on input "I have confirmed the upload is for Zeus Robotics Inc." at bounding box center [561, 398] width 18 height 18
checkbox input "true"
click at [564, 436] on input "I have confirmed 39-3725345 is the correct EIN for Zeus Robotics Inc." at bounding box center [561, 427] width 18 height 18
checkbox input "true"
click at [847, 485] on button "Submit" at bounding box center [833, 490] width 200 height 34
